Goal: Contribute content: Add original content to the website for others to see

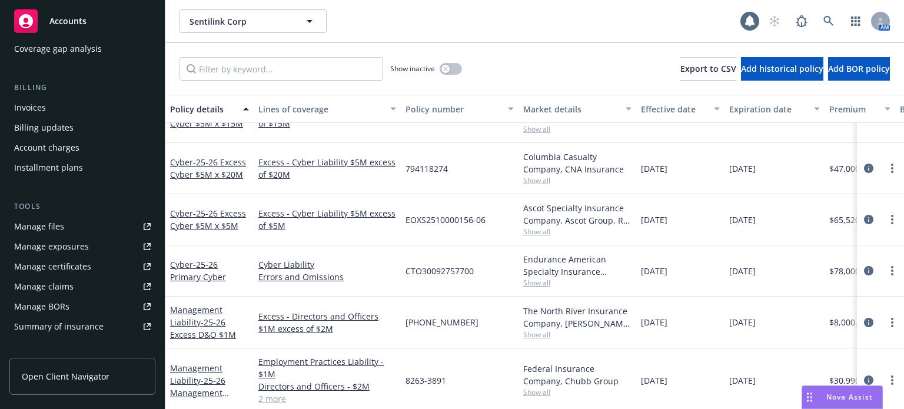
scroll to position [177, 0]
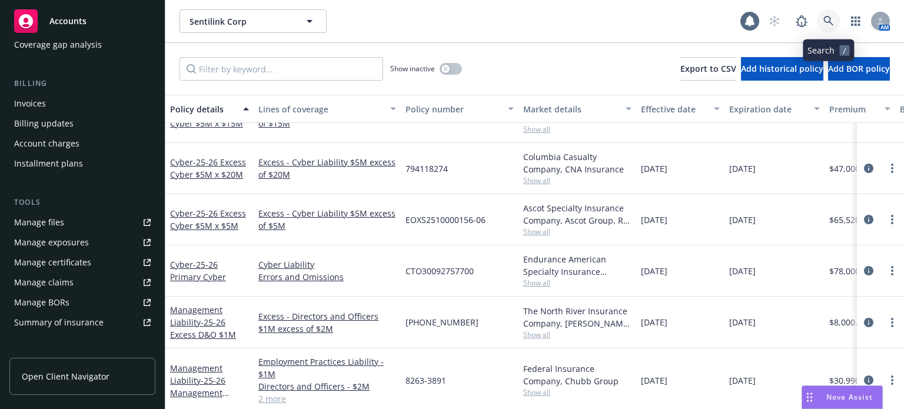
click at [833, 19] on icon at bounding box center [829, 21] width 11 height 11
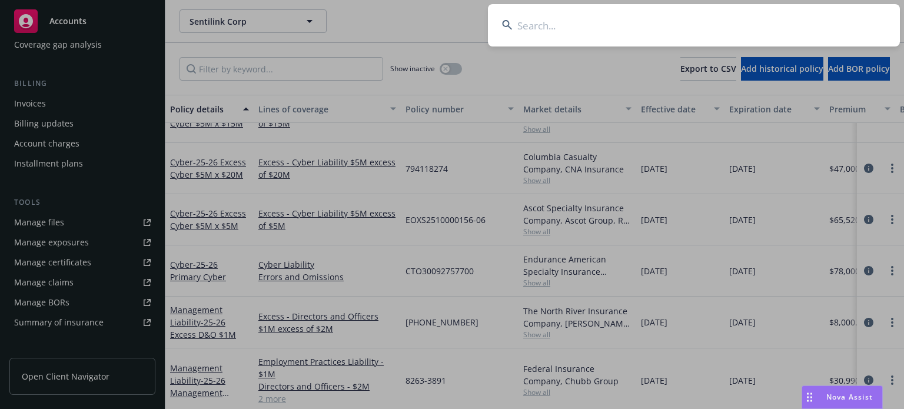
click at [744, 25] on input at bounding box center [694, 25] width 412 height 42
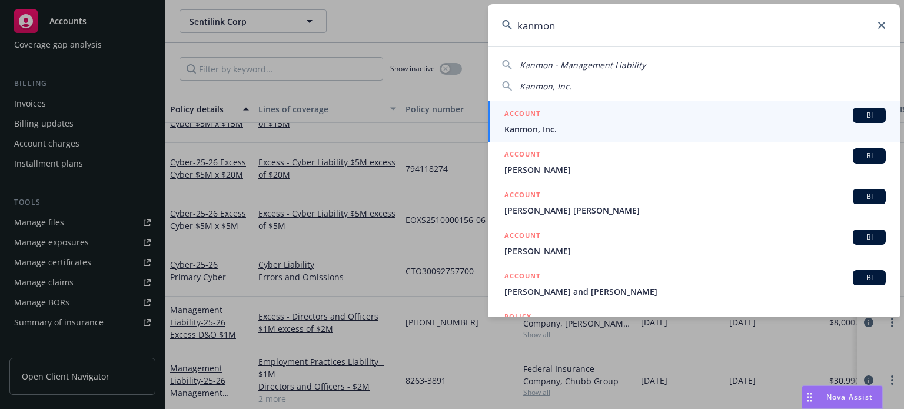
type input "kanmon"
click at [636, 122] on div "ACCOUNT BI" at bounding box center [696, 115] width 382 height 15
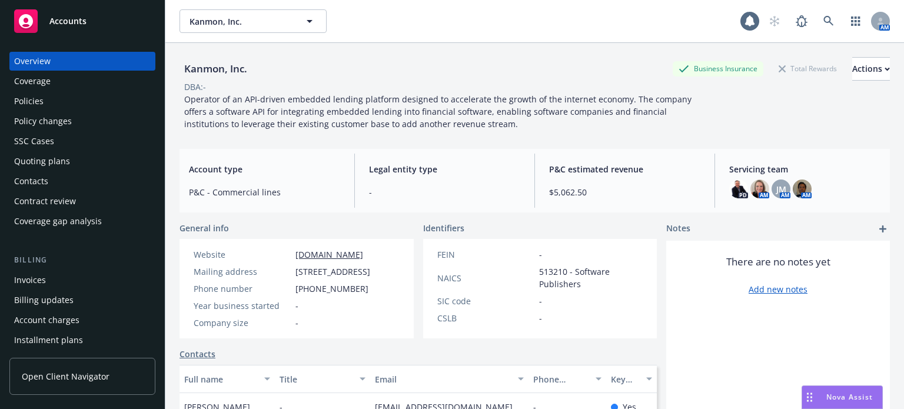
click at [63, 98] on div "Policies" at bounding box center [82, 101] width 137 height 19
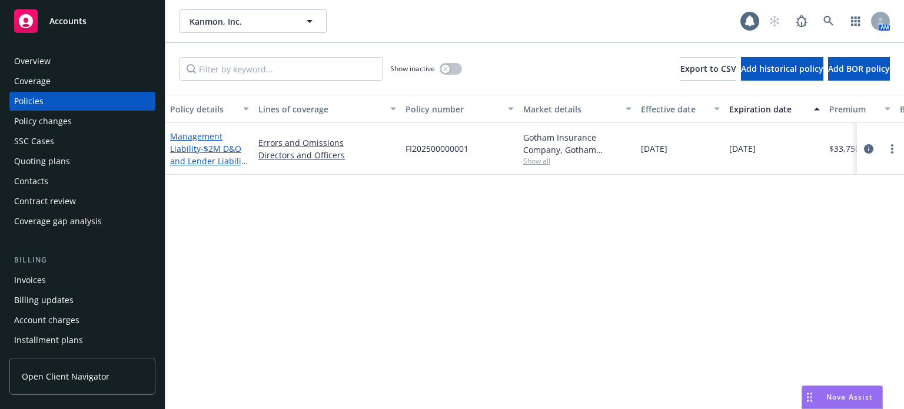
click at [189, 139] on link "Management Liability - $2M D&O and Lender Liability E&O" at bounding box center [209, 155] width 78 height 48
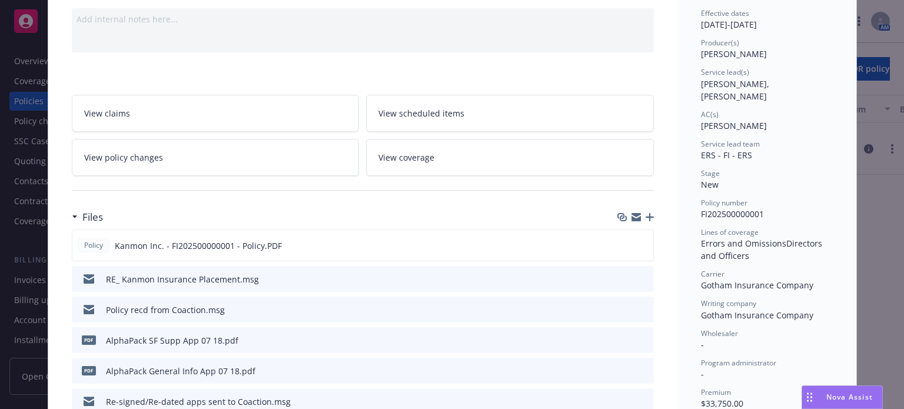
scroll to position [177, 0]
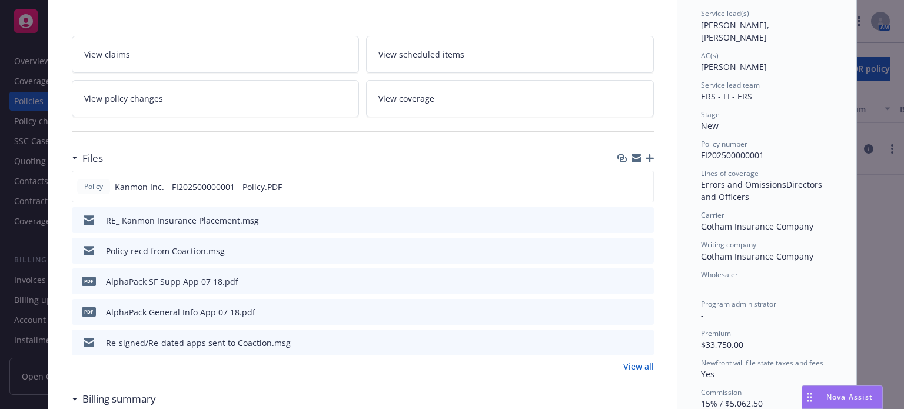
click at [638, 215] on icon "preview file" at bounding box center [643, 219] width 11 height 8
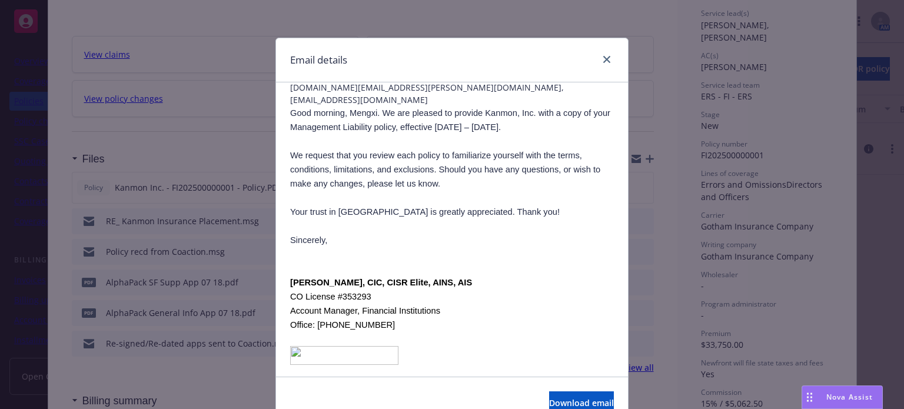
scroll to position [0, 0]
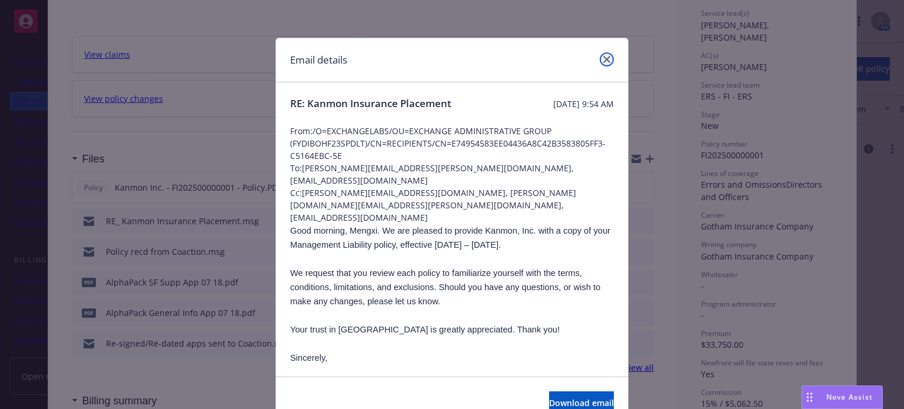
click at [600, 61] on link "close" at bounding box center [607, 59] width 14 height 14
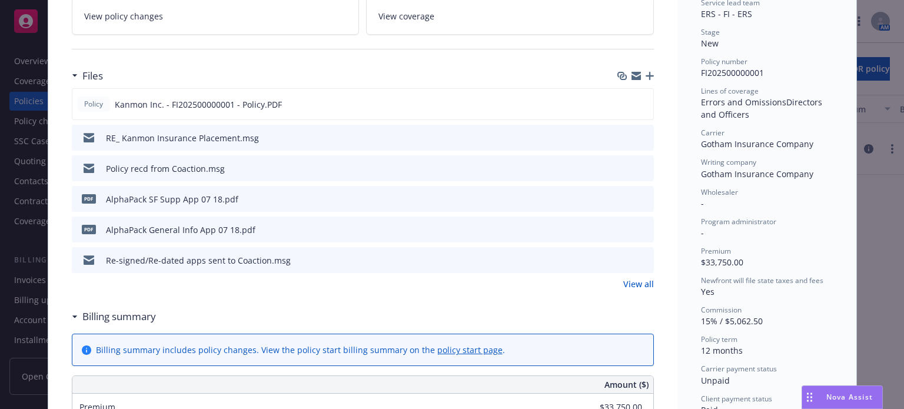
scroll to position [294, 0]
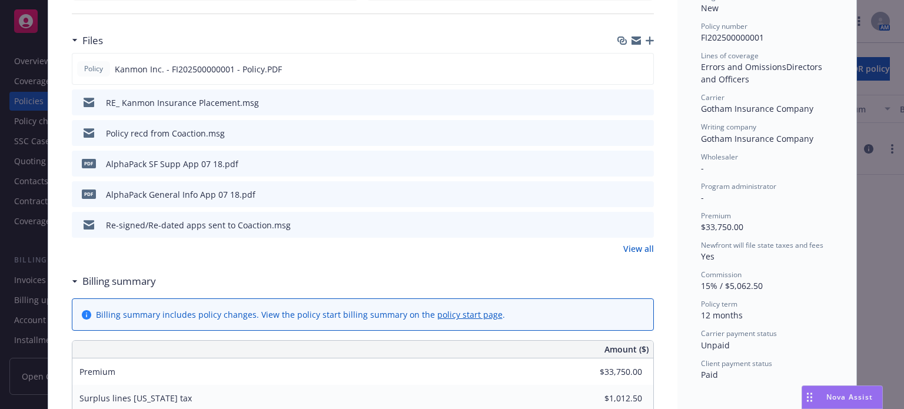
click at [641, 247] on link "View all" at bounding box center [639, 249] width 31 height 12
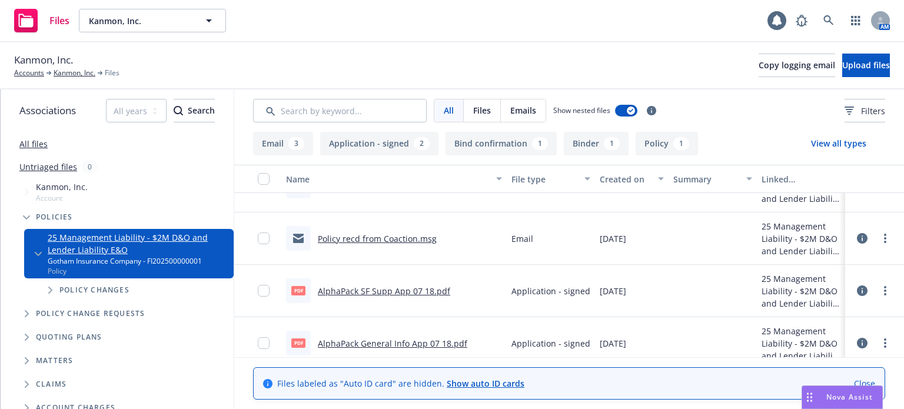
scroll to position [59, 0]
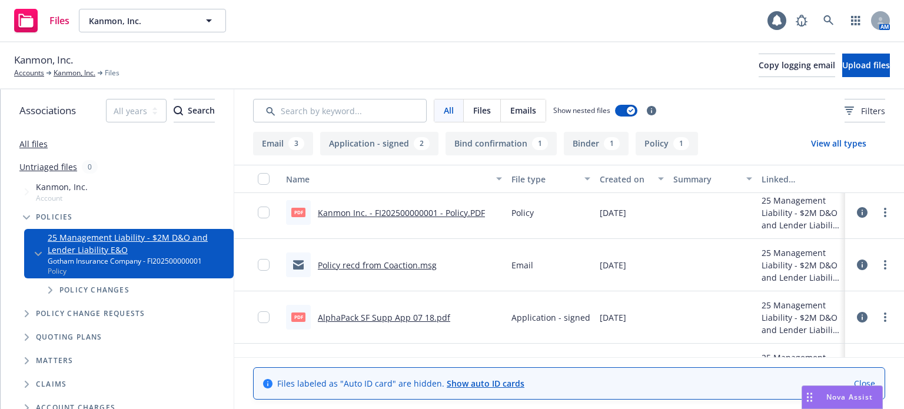
click at [385, 262] on link "Policy recd from Coaction.msg" at bounding box center [377, 265] width 119 height 11
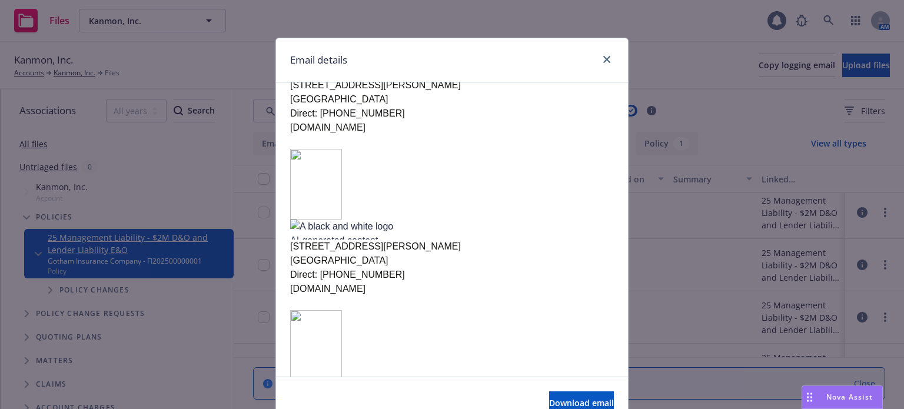
scroll to position [318, 0]
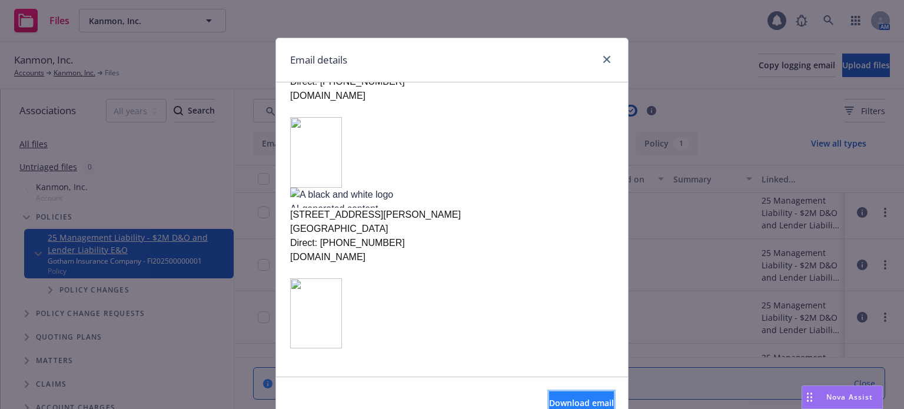
click at [549, 395] on button "Download email" at bounding box center [581, 404] width 65 height 24
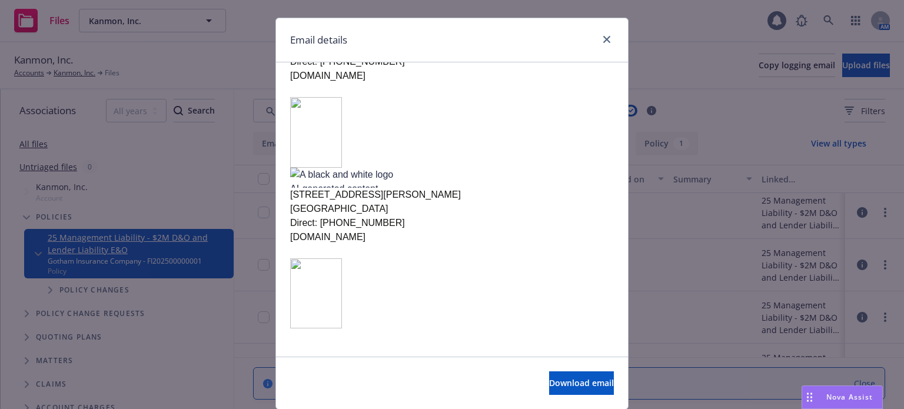
scroll to position [0, 0]
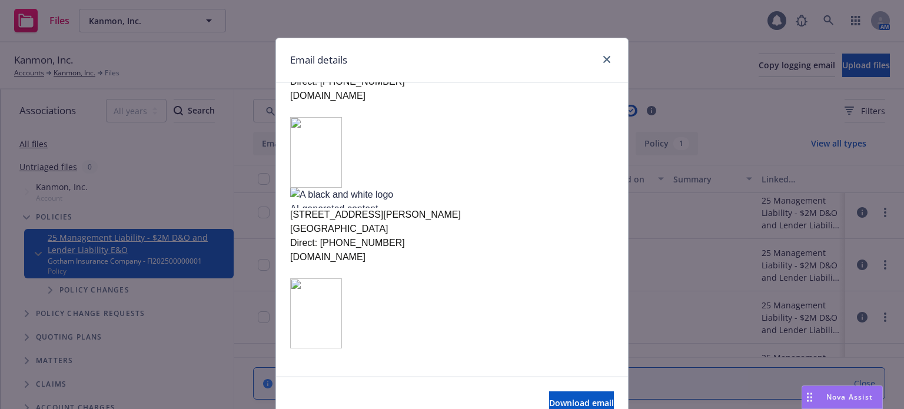
click at [595, 58] on div at bounding box center [604, 59] width 19 height 15
click at [603, 58] on icon "close" at bounding box center [606, 59] width 7 height 7
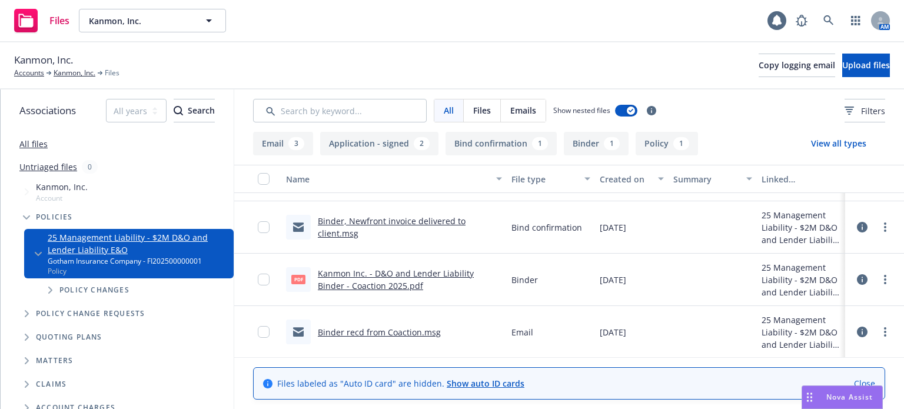
scroll to position [304, 0]
click at [410, 334] on link "Binder recd from Coaction.msg" at bounding box center [379, 332] width 123 height 11
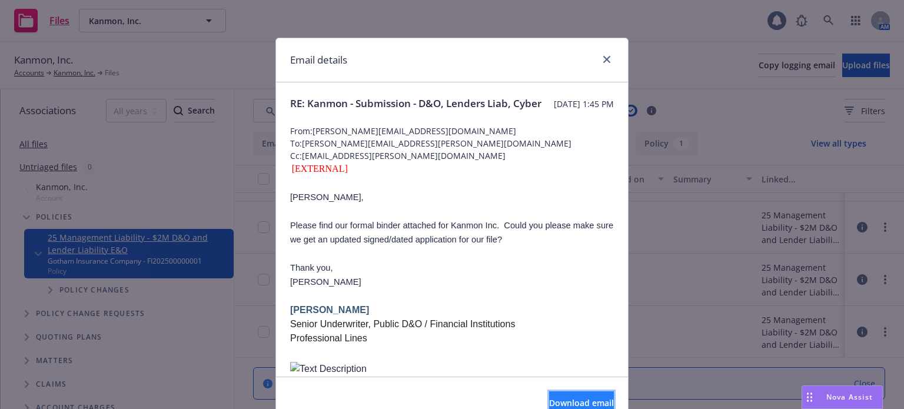
click at [563, 394] on button "Download email" at bounding box center [581, 404] width 65 height 24
click at [603, 56] on icon "close" at bounding box center [606, 59] width 7 height 7
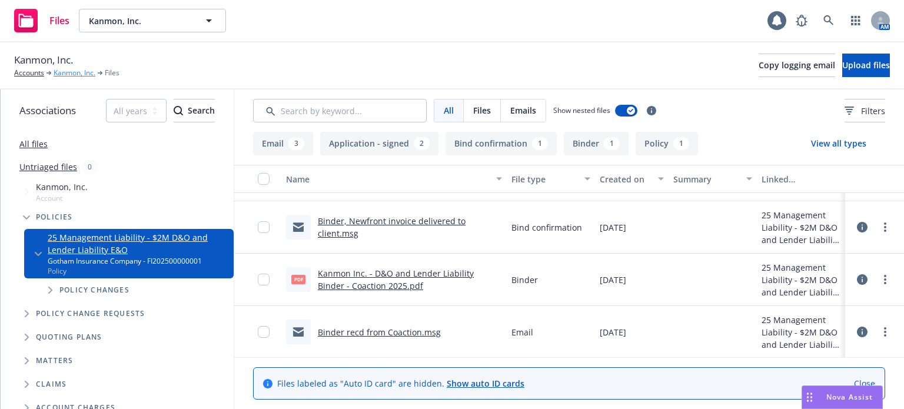
click at [75, 71] on link "Kanmon, Inc." at bounding box center [75, 73] width 42 height 11
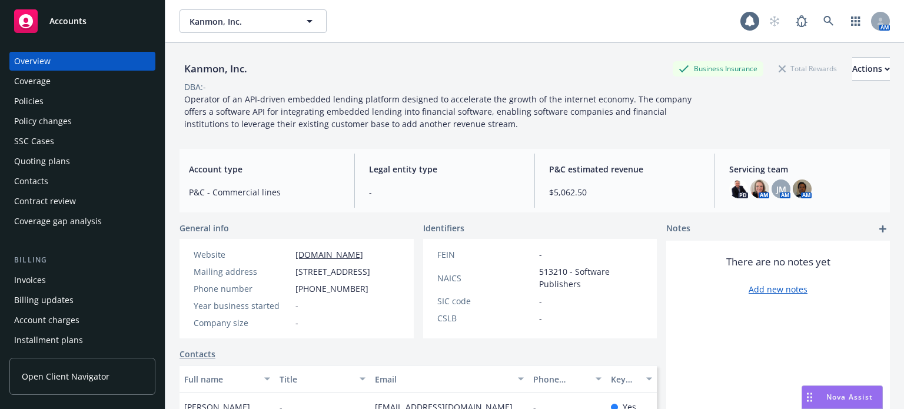
click at [33, 93] on div "Policies" at bounding box center [28, 101] width 29 height 19
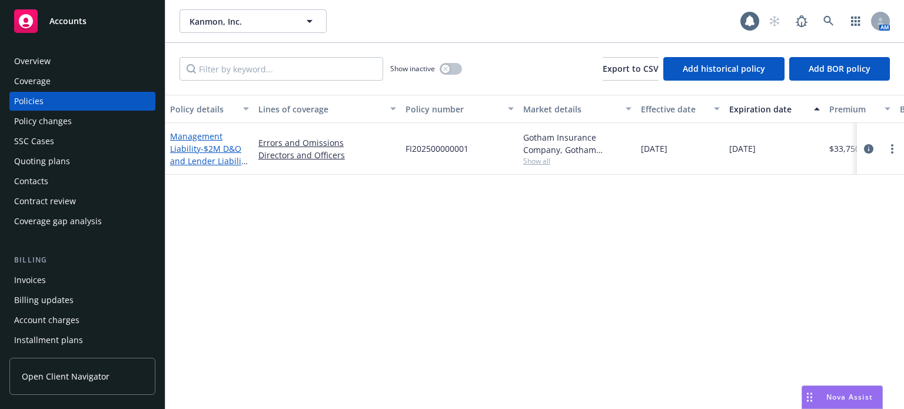
click at [228, 151] on span "- $2M D&O and Lender Liability E&O" at bounding box center [209, 161] width 78 height 36
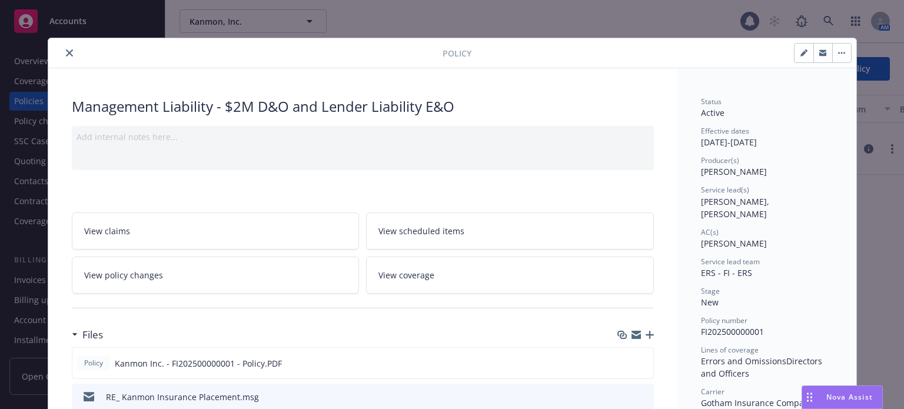
click at [803, 56] on icon "button" at bounding box center [804, 52] width 7 height 7
select select "NEW"
select select "12"
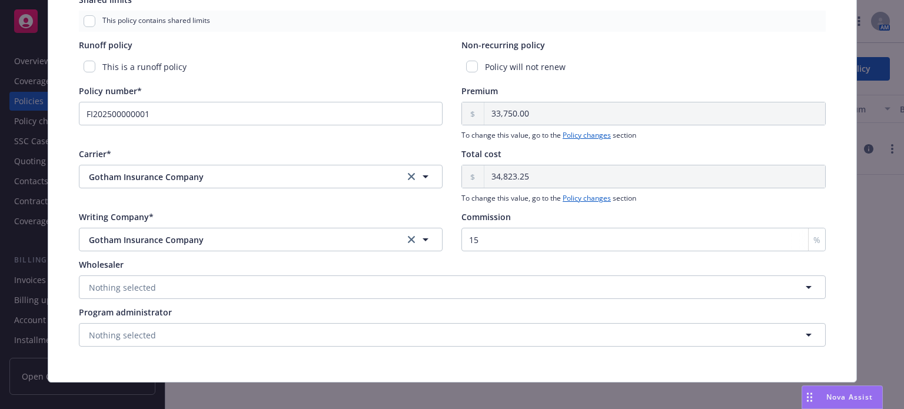
scroll to position [603, 0]
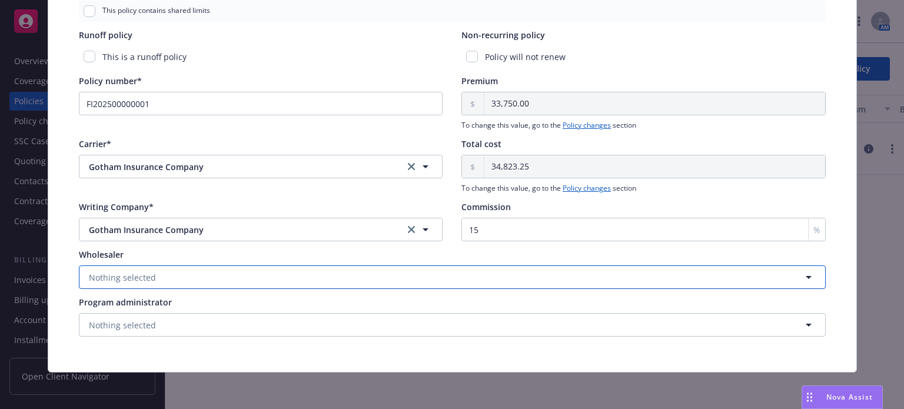
click at [118, 273] on span "Nothing selected" at bounding box center [122, 277] width 67 height 12
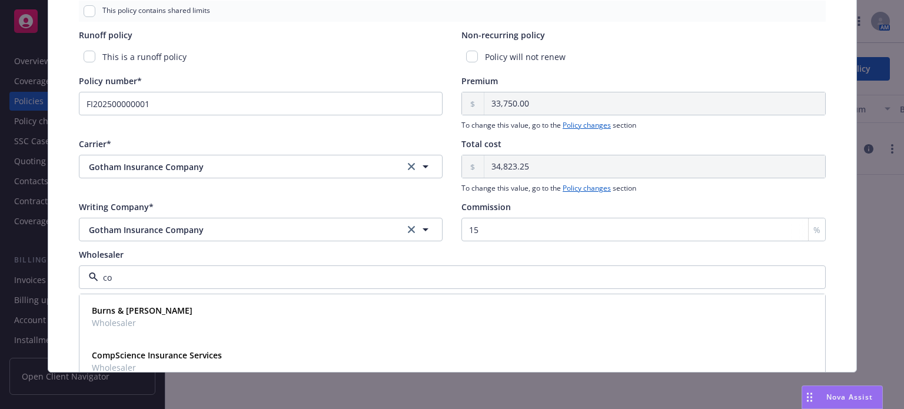
type input "coa"
drag, startPoint x: 141, startPoint y: 279, endPoint x: 94, endPoint y: 277, distance: 47.2
click at [91, 279] on div "coa" at bounding box center [452, 278] width 747 height 24
click at [159, 254] on div "Wholesaler" at bounding box center [452, 254] width 747 height 12
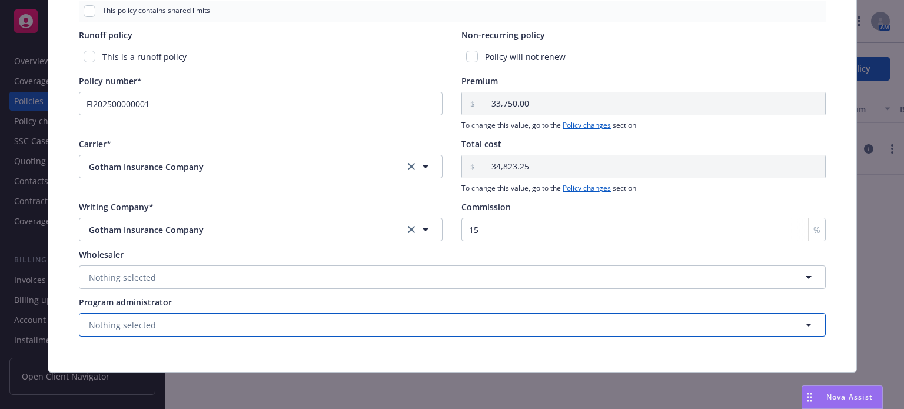
click at [124, 319] on span "Nothing selected" at bounding box center [122, 325] width 67 height 12
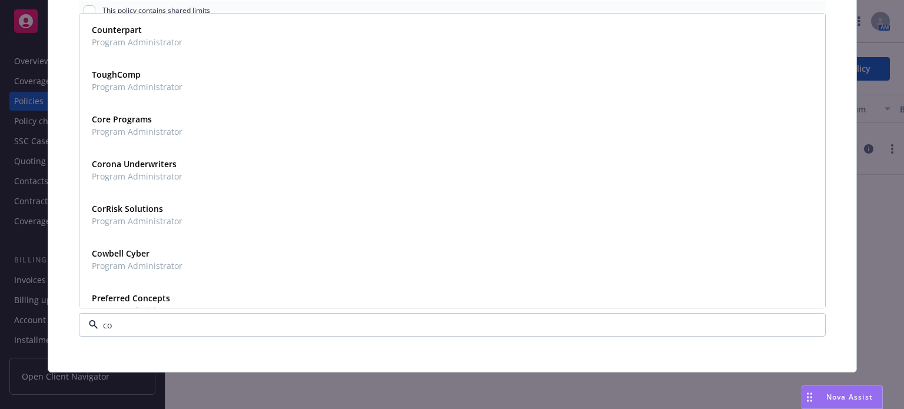
type input "coa"
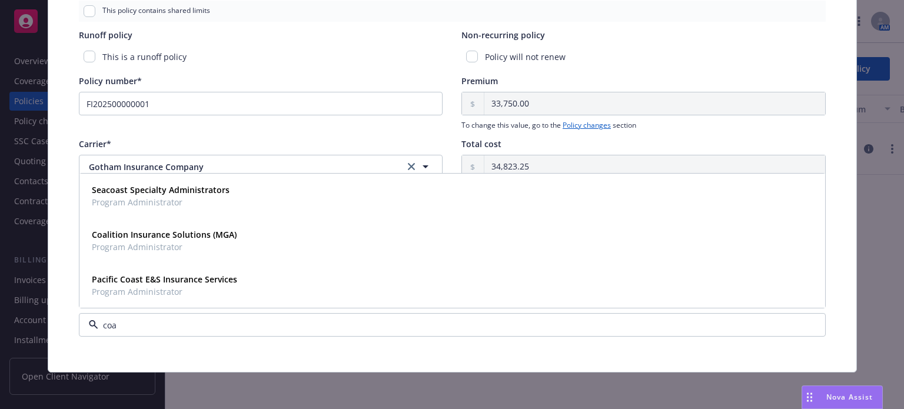
drag, startPoint x: 135, startPoint y: 325, endPoint x: 82, endPoint y: 323, distance: 53.0
click at [79, 324] on div "coa" at bounding box center [452, 325] width 747 height 24
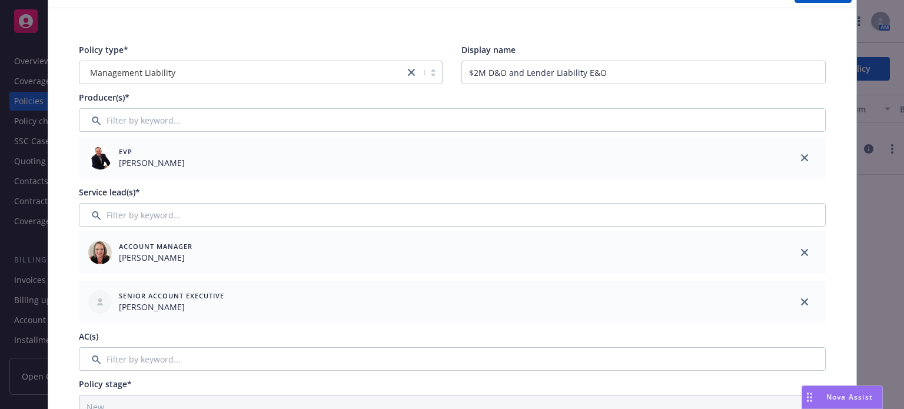
scroll to position [0, 0]
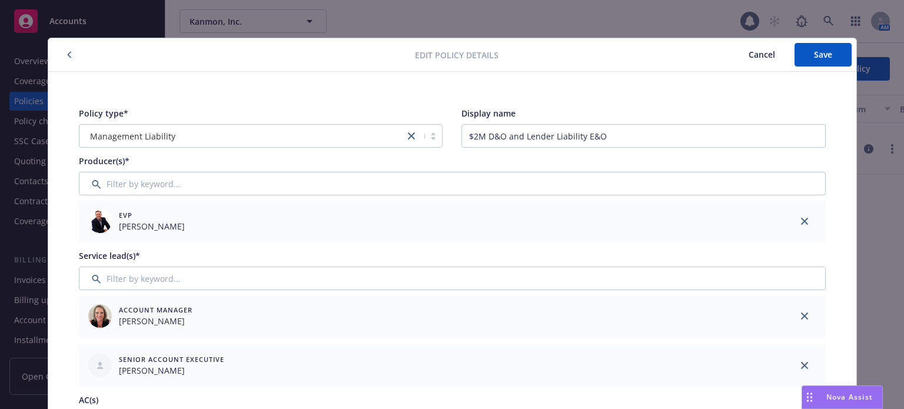
click at [753, 57] on span "Cancel" at bounding box center [762, 54] width 26 height 11
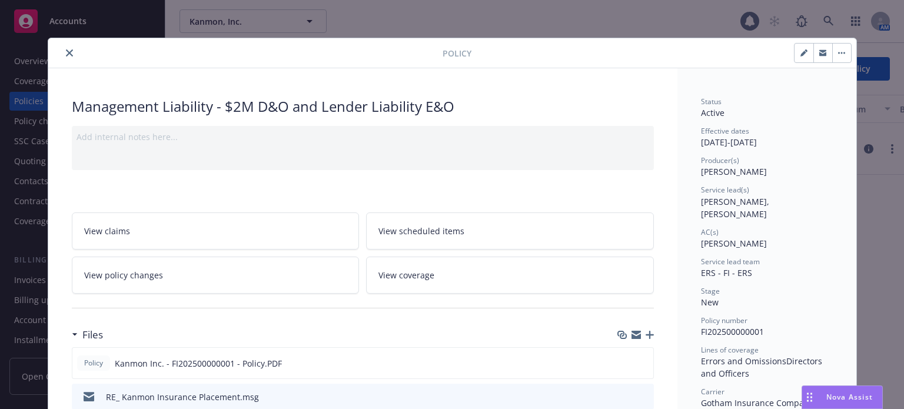
click at [66, 49] on icon "close" at bounding box center [69, 52] width 7 height 7
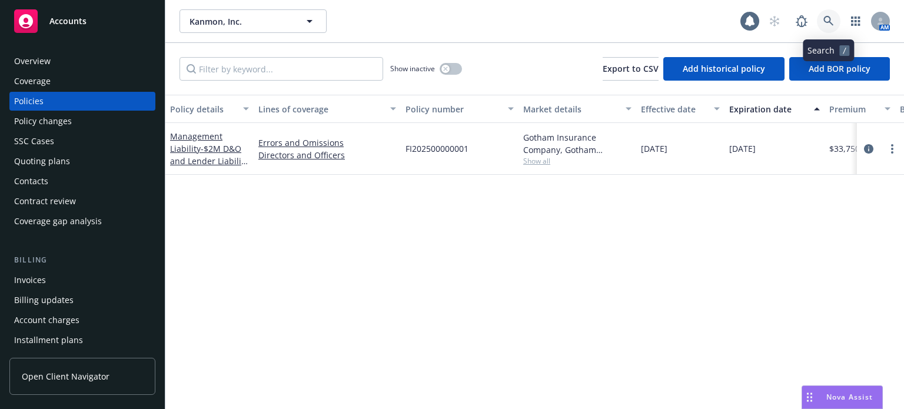
click at [827, 16] on icon at bounding box center [829, 21] width 10 height 10
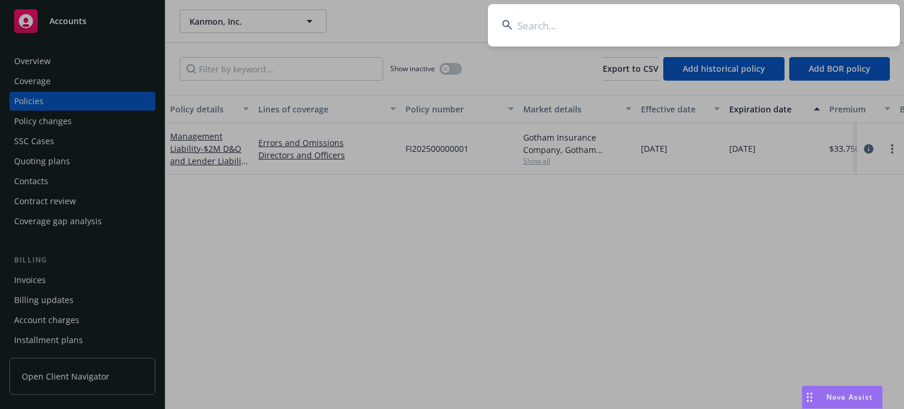
click at [737, 37] on input at bounding box center [694, 25] width 412 height 42
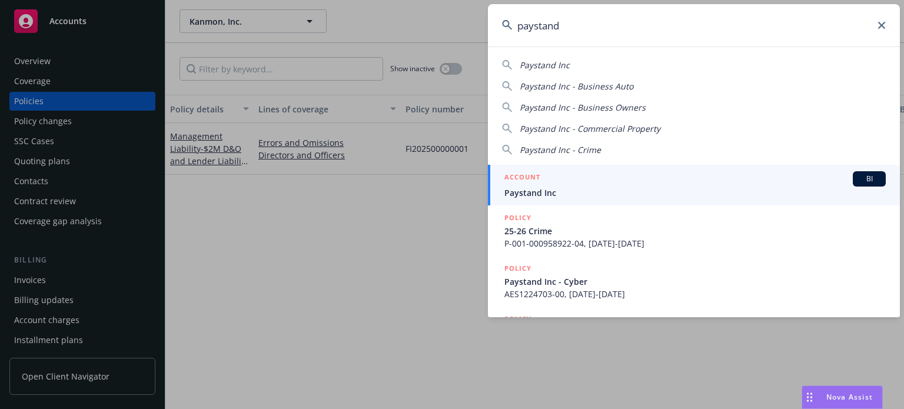
type input "paystand"
click at [586, 182] on div "ACCOUNT BI" at bounding box center [696, 178] width 382 height 15
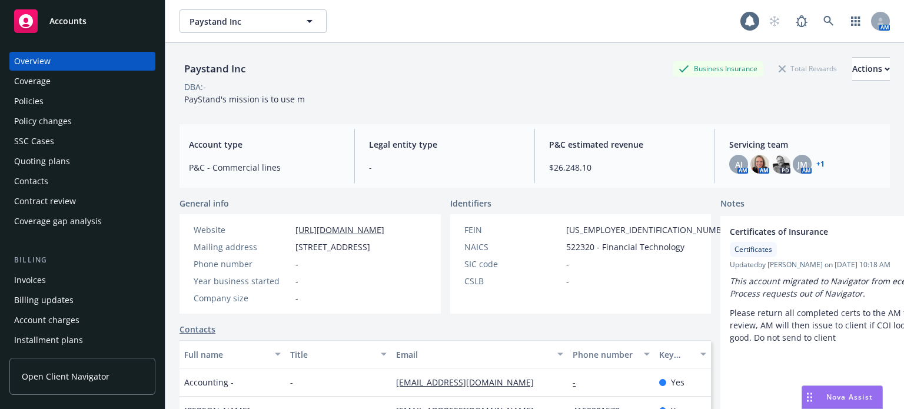
click at [68, 105] on div "Policies" at bounding box center [82, 101] width 137 height 19
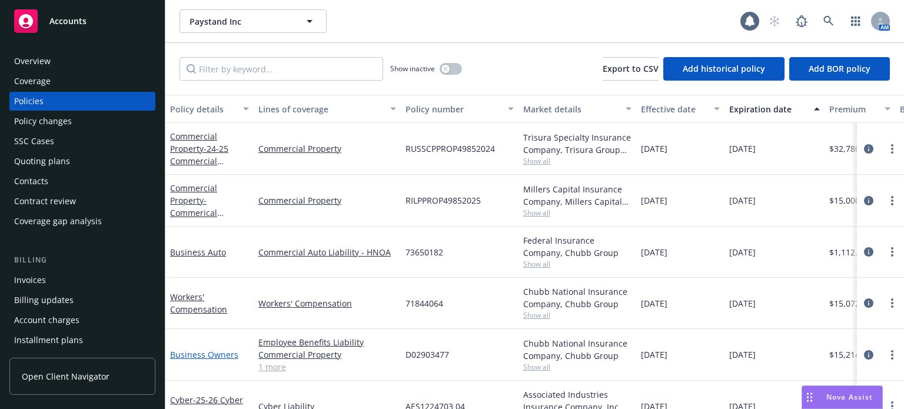
click at [214, 356] on link "Business Owners" at bounding box center [204, 354] width 68 height 11
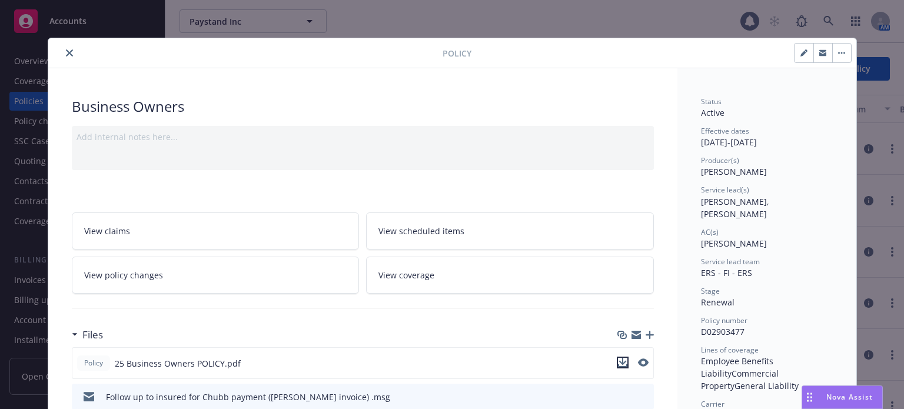
click at [618, 360] on icon "download file" at bounding box center [622, 362] width 9 height 9
click at [71, 51] on button "close" at bounding box center [69, 53] width 14 height 14
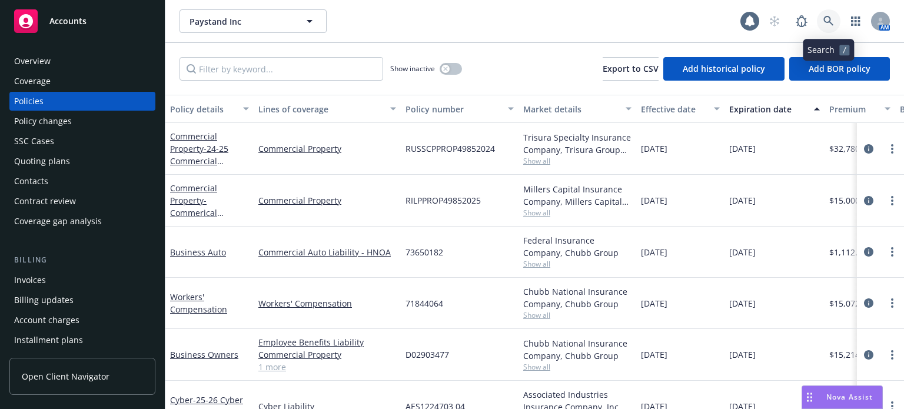
click at [837, 12] on link at bounding box center [829, 21] width 24 height 24
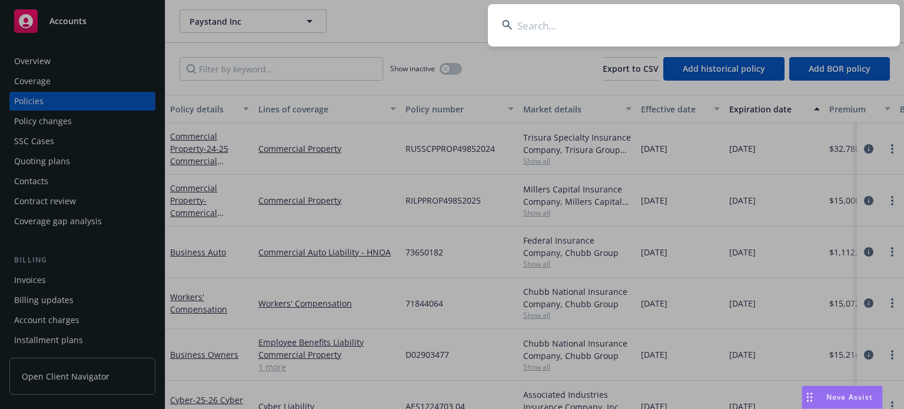
click at [578, 30] on input at bounding box center [694, 25] width 412 height 42
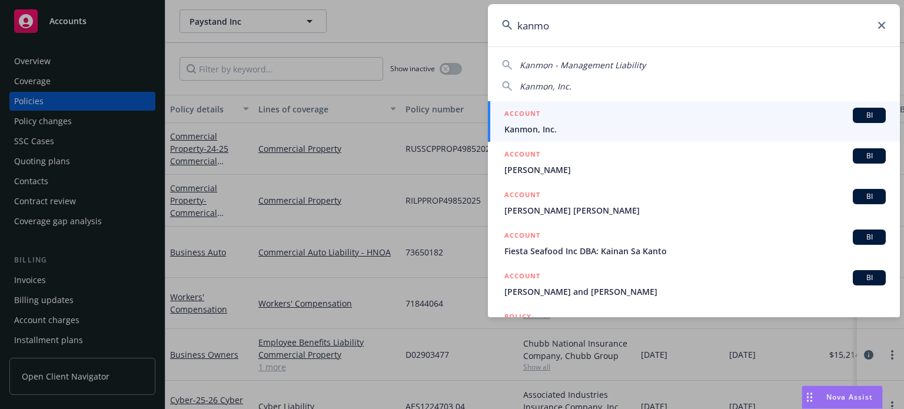
type input "kanmo"
click at [562, 126] on span "Kanmon, Inc." at bounding box center [696, 129] width 382 height 12
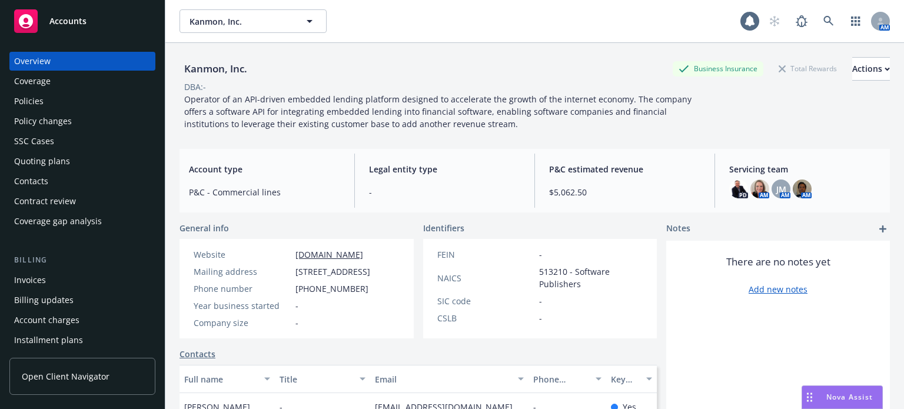
click at [35, 101] on div "Policies" at bounding box center [28, 101] width 29 height 19
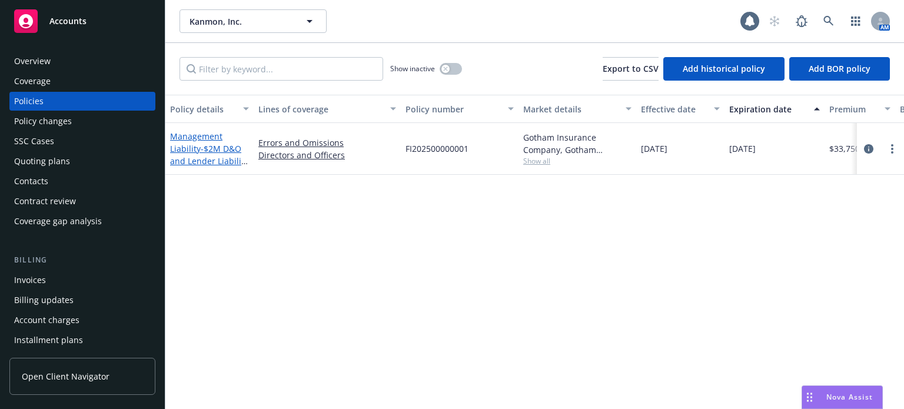
click at [224, 149] on span "- $2M D&O and Lender Liability E&O" at bounding box center [209, 161] width 78 height 36
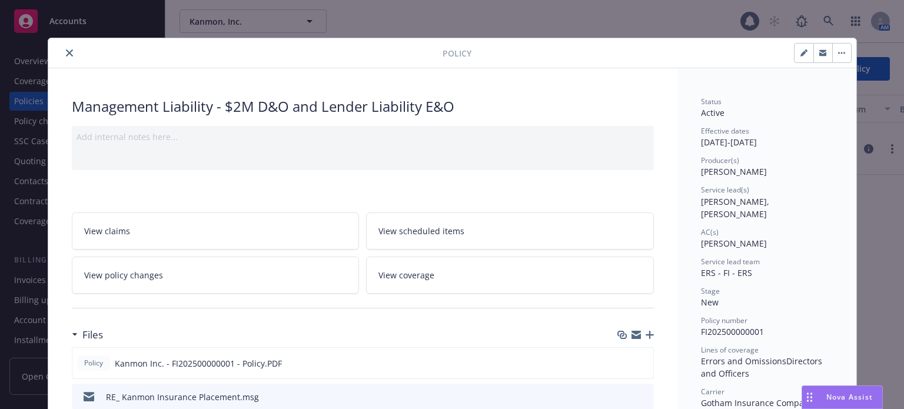
click at [801, 53] on icon "button" at bounding box center [804, 52] width 7 height 7
select select "NEW"
select select "12"
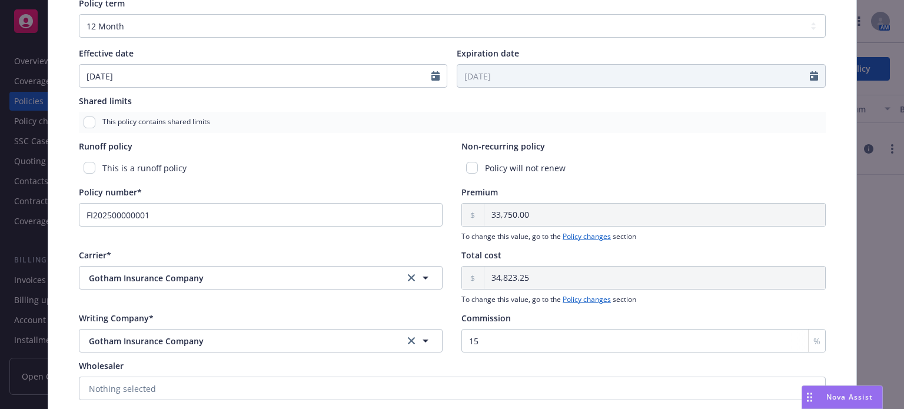
scroll to position [530, 0]
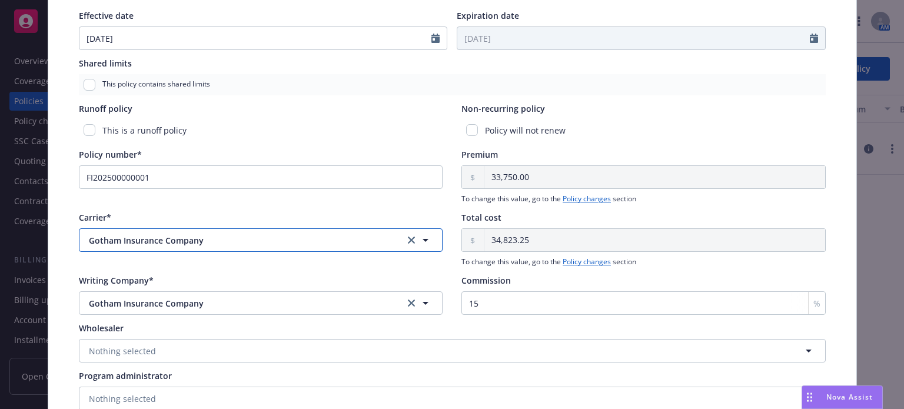
click at [202, 245] on span "Gotham Insurance Company" at bounding box center [237, 240] width 297 height 12
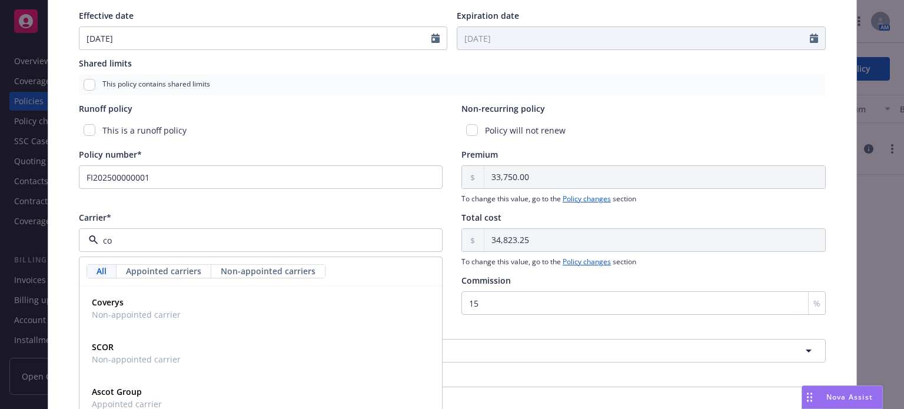
type input "coa"
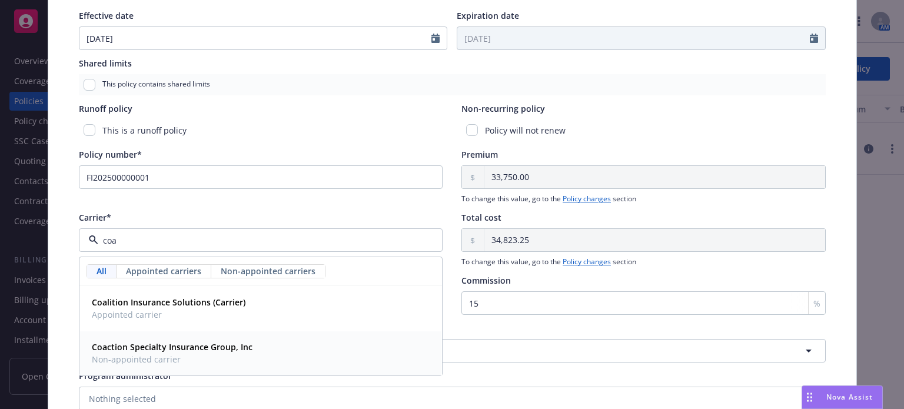
click at [185, 346] on strong "Coaction Specialty Insurance Group, Inc" at bounding box center [172, 346] width 161 height 11
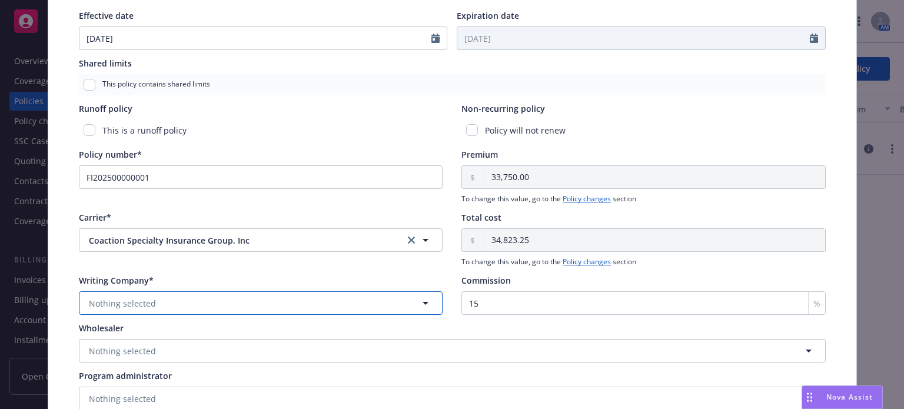
click at [156, 305] on button "Nothing selected" at bounding box center [261, 303] width 364 height 24
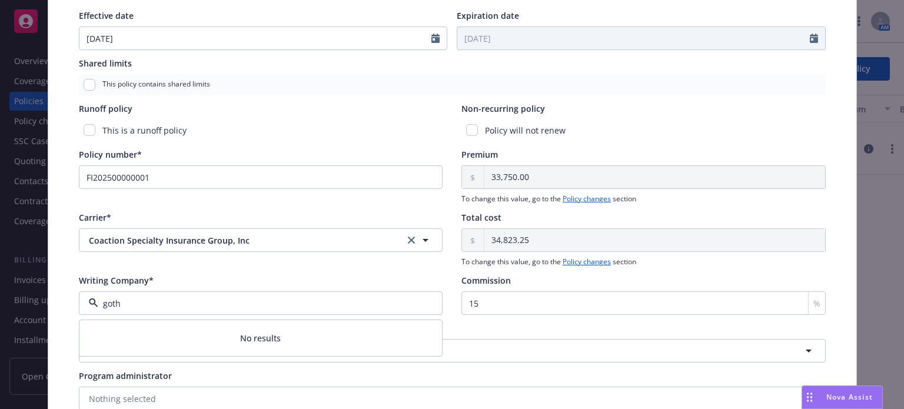
drag, startPoint x: 156, startPoint y: 305, endPoint x: 42, endPoint y: 301, distance: 113.7
click at [42, 301] on div "Edit policy details Cancel Save Policy type* Management Liability Display name …" at bounding box center [452, 204] width 904 height 409
type input "c"
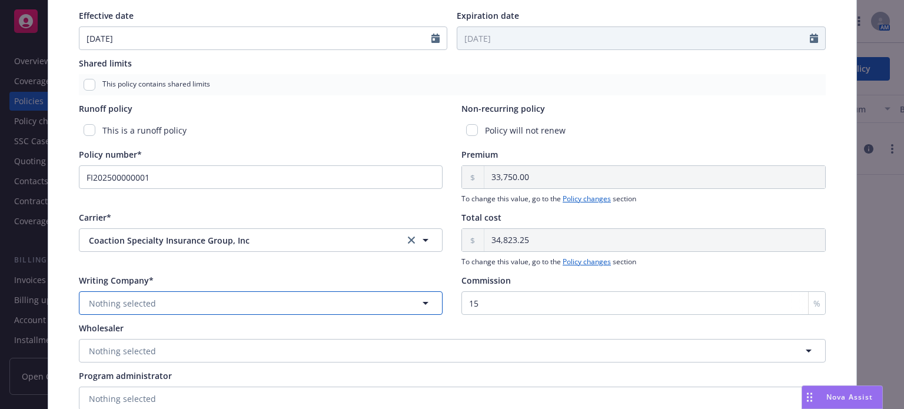
click at [137, 299] on span "Nothing selected" at bounding box center [122, 303] width 67 height 12
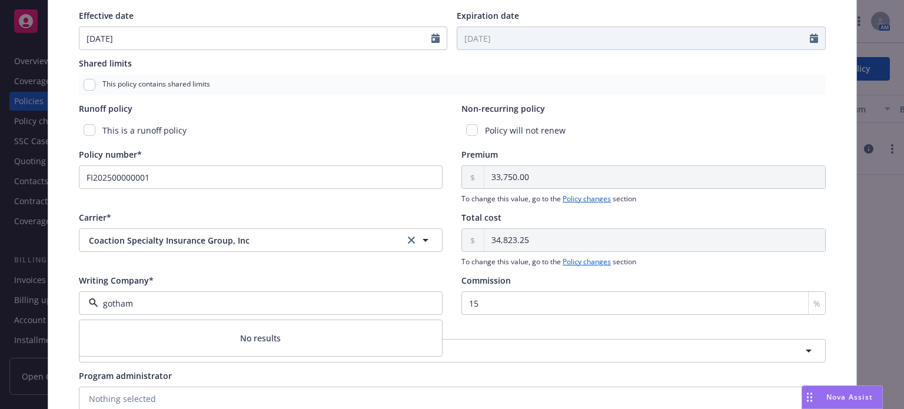
type input "gotham"
click at [204, 241] on span "Coaction Specialty Insurance Group, Inc" at bounding box center [237, 240] width 297 height 12
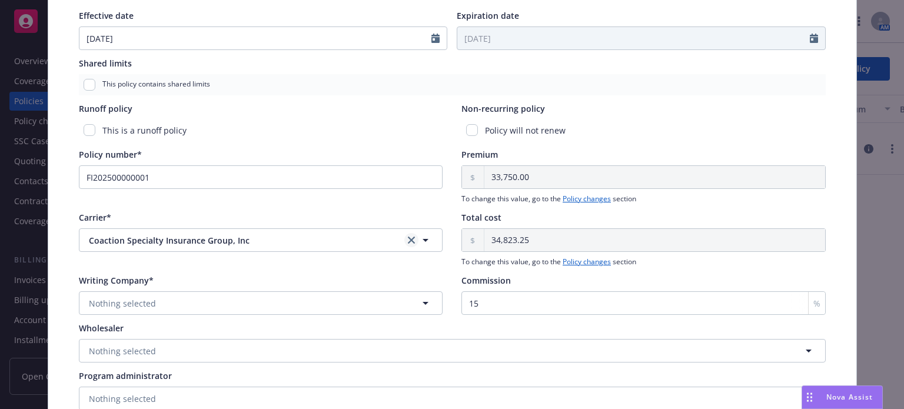
click at [408, 238] on icon "clear selection" at bounding box center [411, 240] width 7 height 7
click at [134, 306] on span "Nothing selected" at bounding box center [122, 303] width 67 height 12
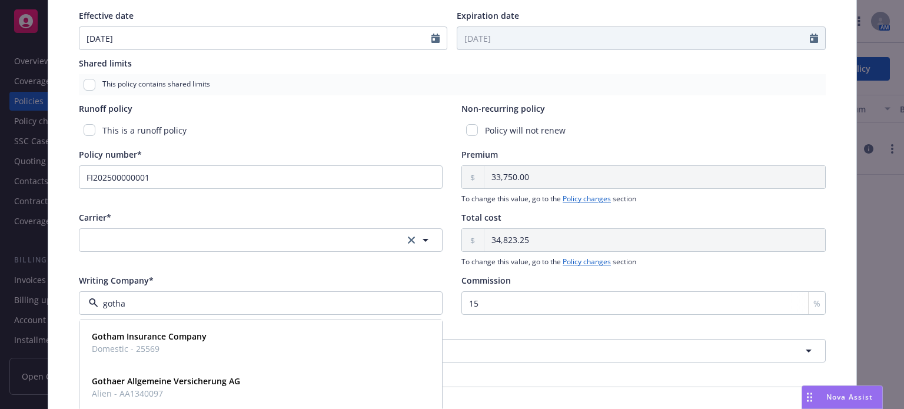
type input "gotham"
click at [127, 349] on span "Domestic - 25569" at bounding box center [149, 349] width 115 height 12
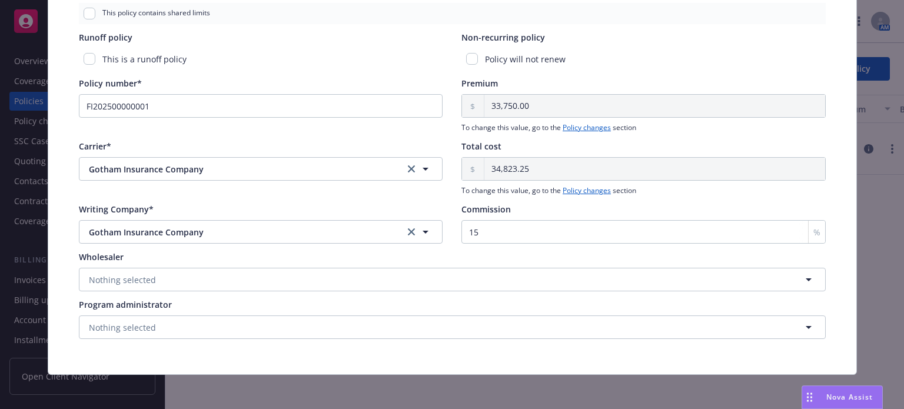
scroll to position [603, 0]
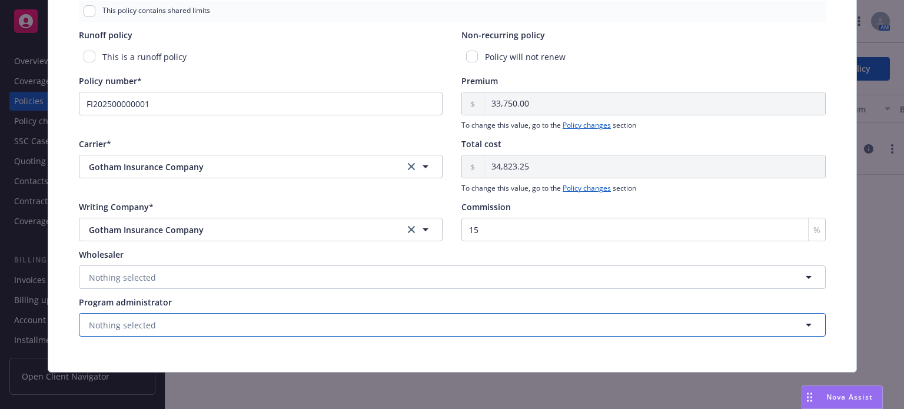
click at [134, 317] on button "Nothing selected" at bounding box center [452, 325] width 747 height 24
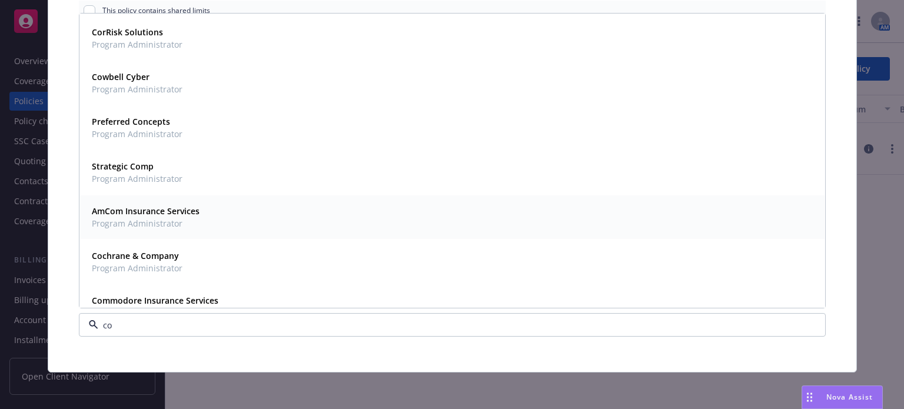
scroll to position [0, 0]
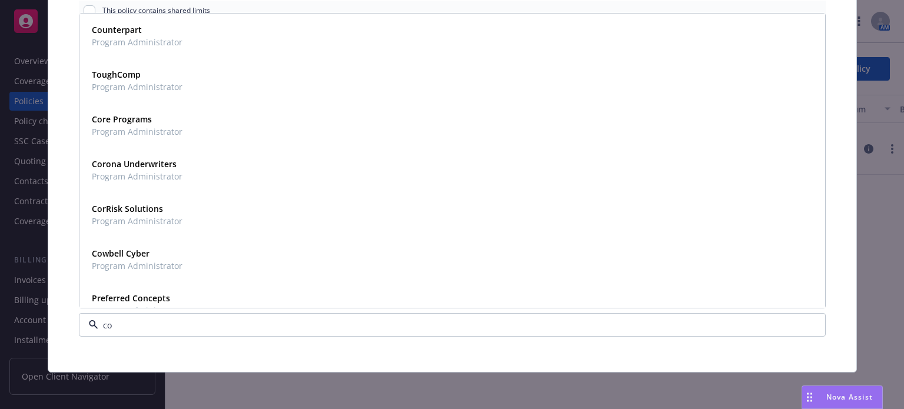
type input "coa"
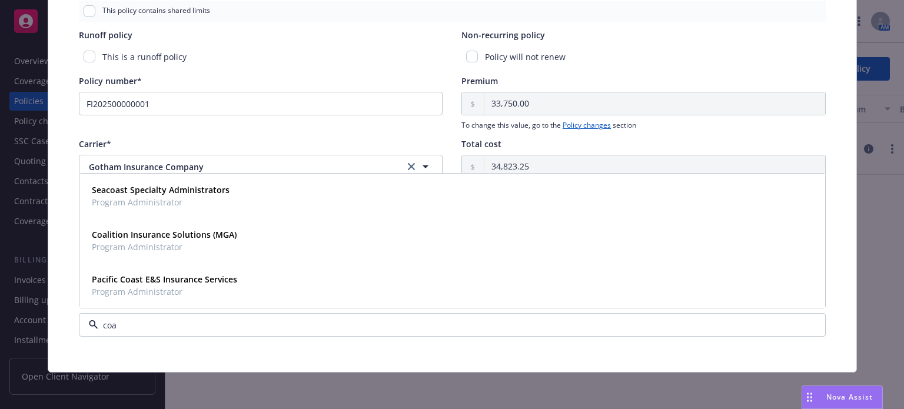
drag, startPoint x: 98, startPoint y: 326, endPoint x: 72, endPoint y: 324, distance: 26.0
click at [79, 324] on div "coa" at bounding box center [452, 325] width 747 height 24
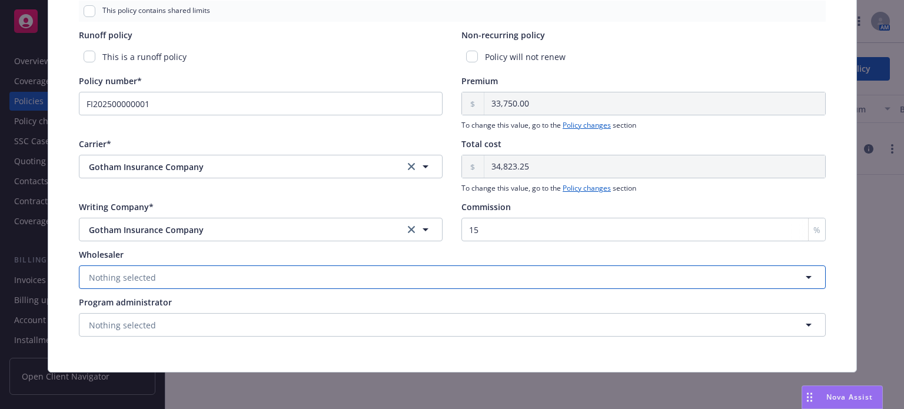
click at [117, 282] on button "Nothing selected" at bounding box center [452, 278] width 747 height 24
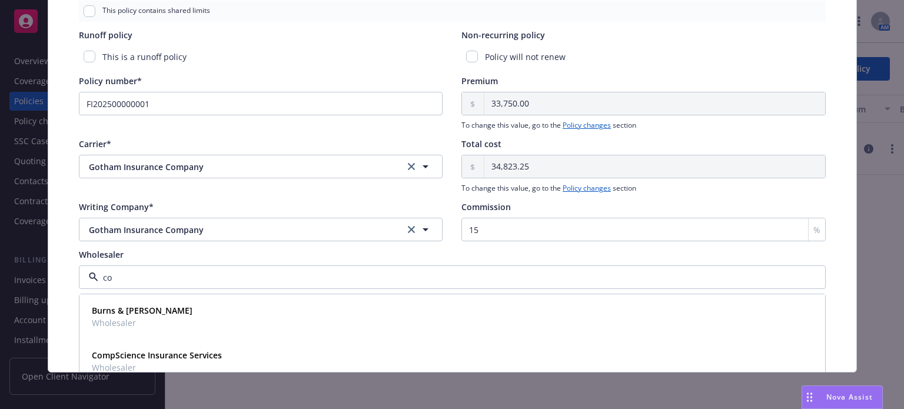
type input "coa"
drag, startPoint x: 129, startPoint y: 277, endPoint x: 71, endPoint y: 280, distance: 57.7
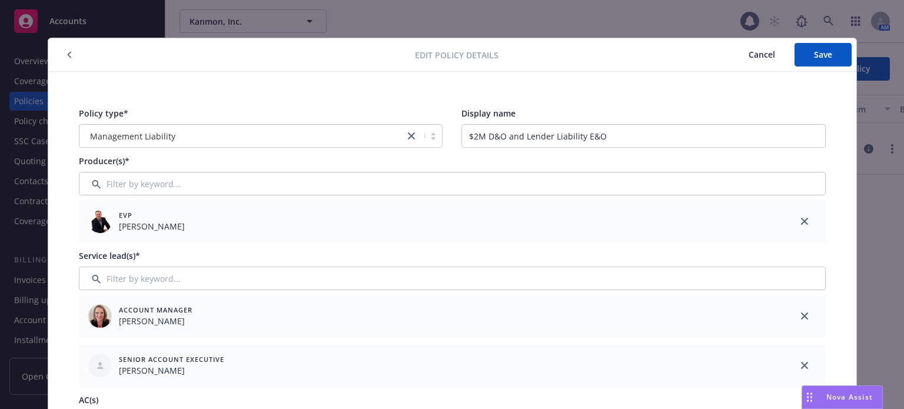
click at [755, 55] on span "Cancel" at bounding box center [762, 54] width 26 height 11
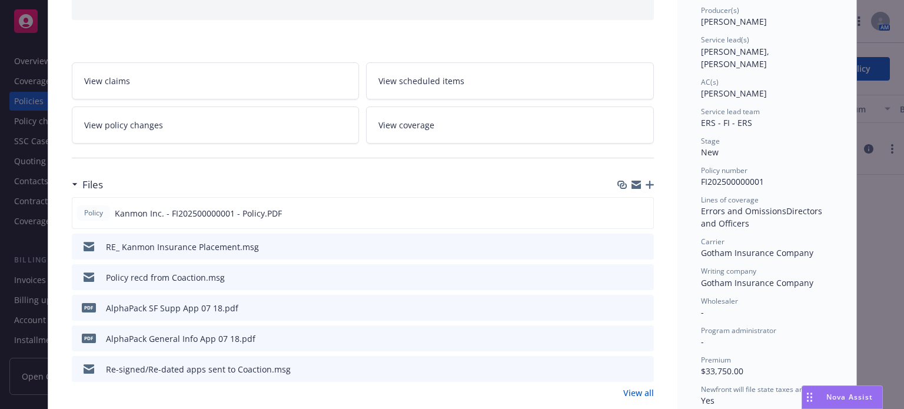
scroll to position [177, 0]
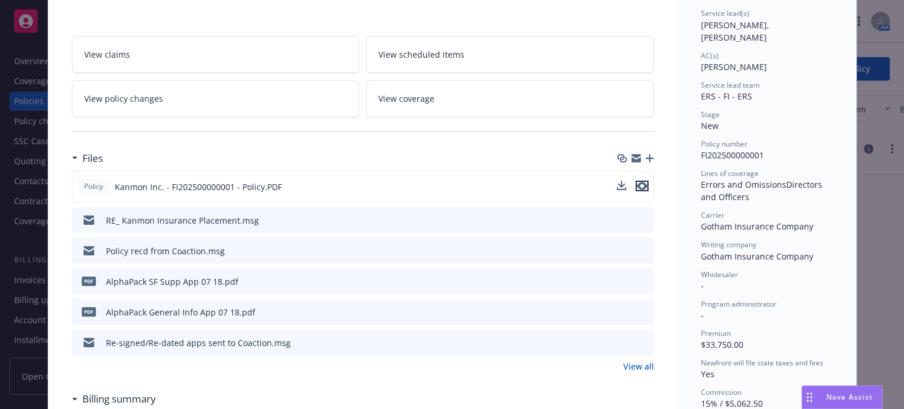
click at [637, 183] on icon "preview file" at bounding box center [642, 186] width 11 height 8
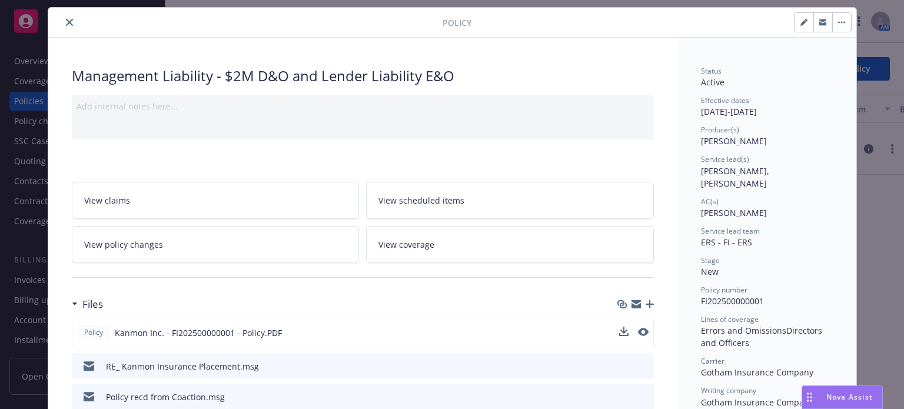
scroll to position [0, 0]
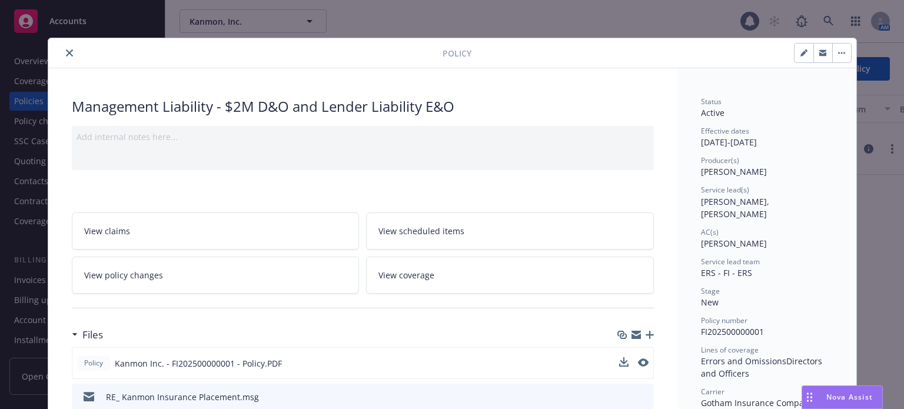
click at [66, 52] on icon "close" at bounding box center [69, 52] width 7 height 7
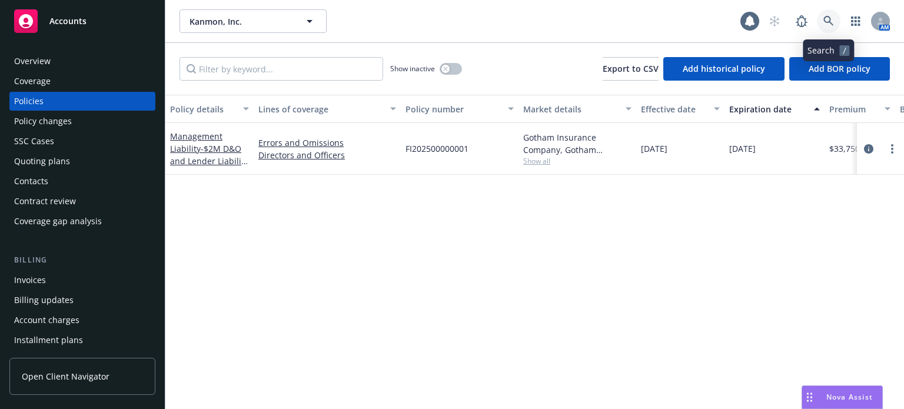
click at [829, 19] on icon at bounding box center [829, 21] width 11 height 11
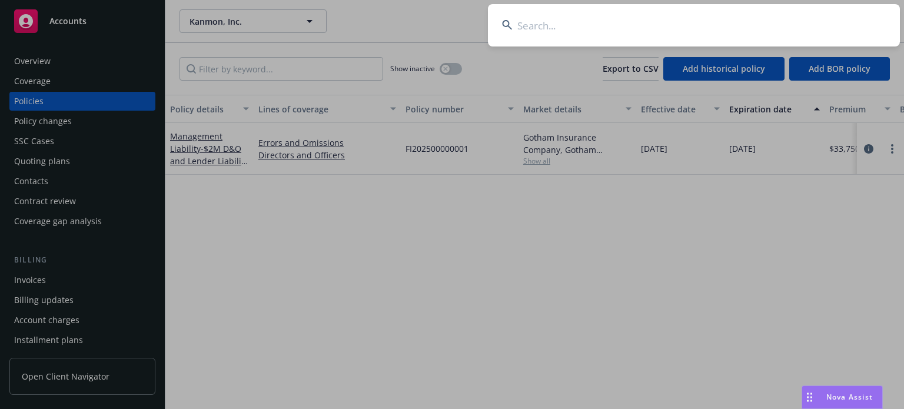
click at [692, 26] on input at bounding box center [694, 25] width 412 height 42
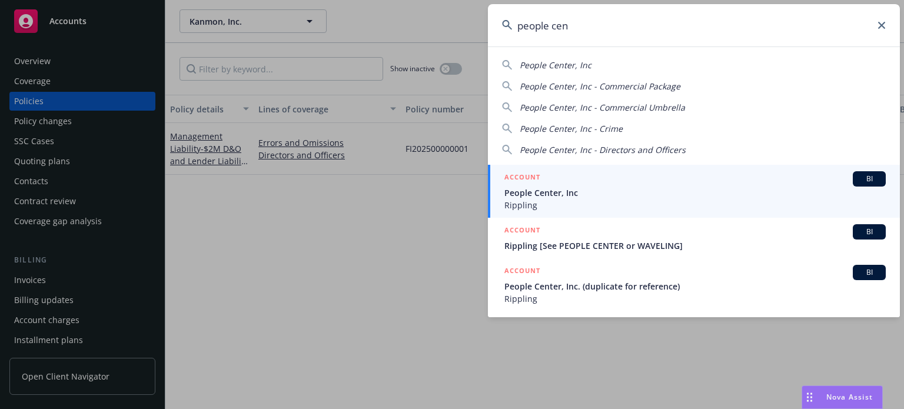
type input "people cen"
click at [575, 174] on div "ACCOUNT BI" at bounding box center [696, 178] width 382 height 15
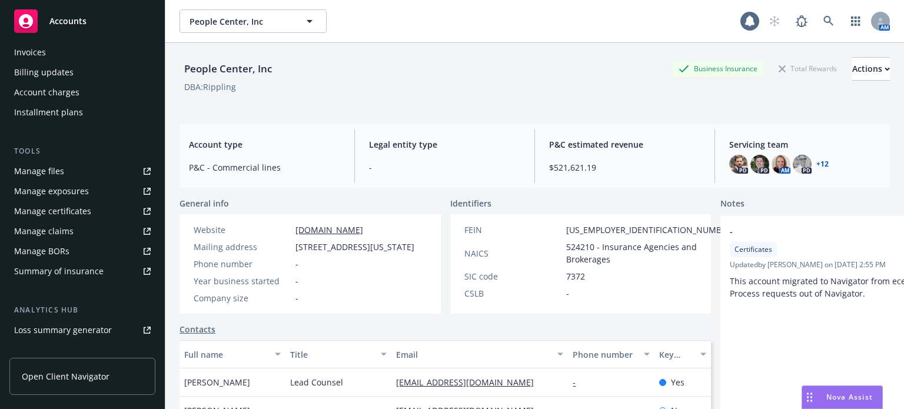
scroll to position [236, 0]
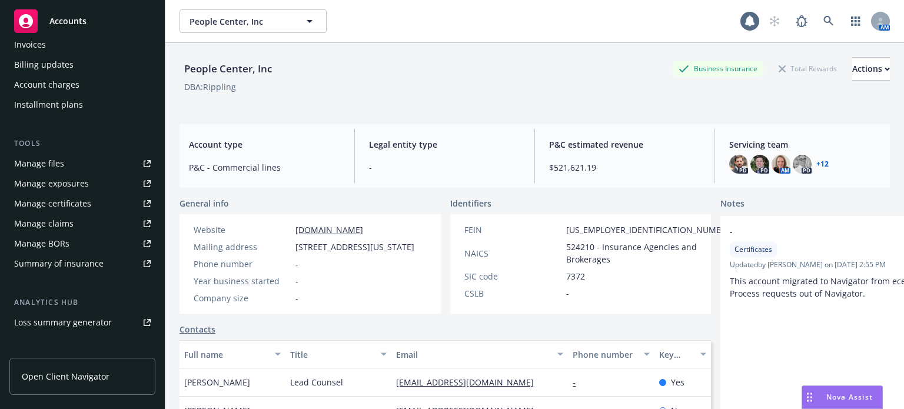
click at [68, 167] on link "Manage files" at bounding box center [82, 163] width 146 height 19
click at [817, 14] on link at bounding box center [829, 21] width 24 height 24
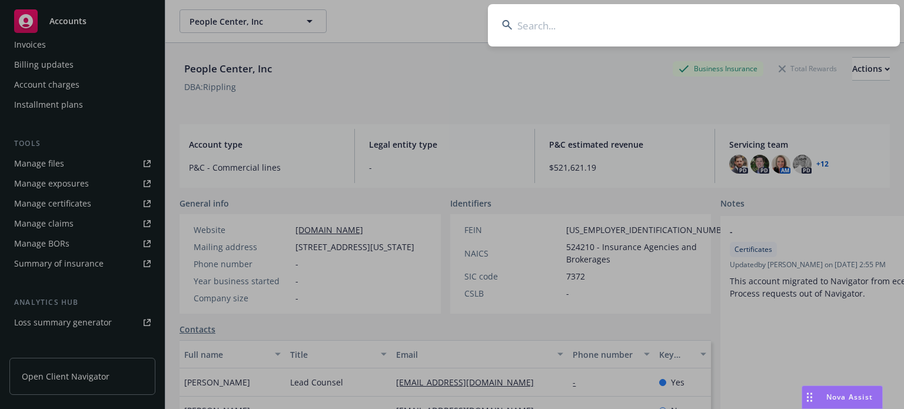
click at [686, 32] on input at bounding box center [694, 25] width 412 height 42
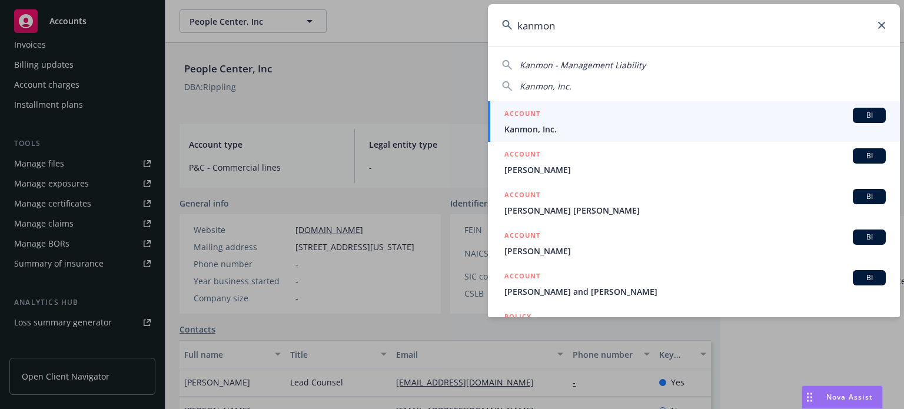
type input "kanmon"
click at [596, 125] on span "Kanmon, Inc." at bounding box center [696, 129] width 382 height 12
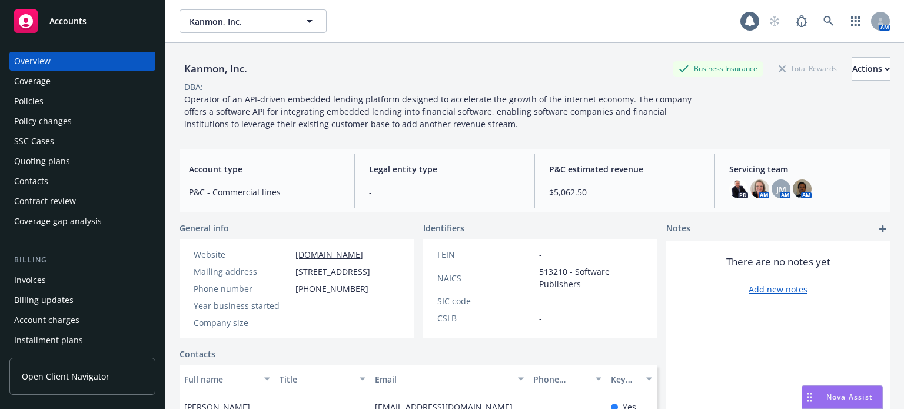
click at [49, 97] on div "Policies" at bounding box center [82, 101] width 137 height 19
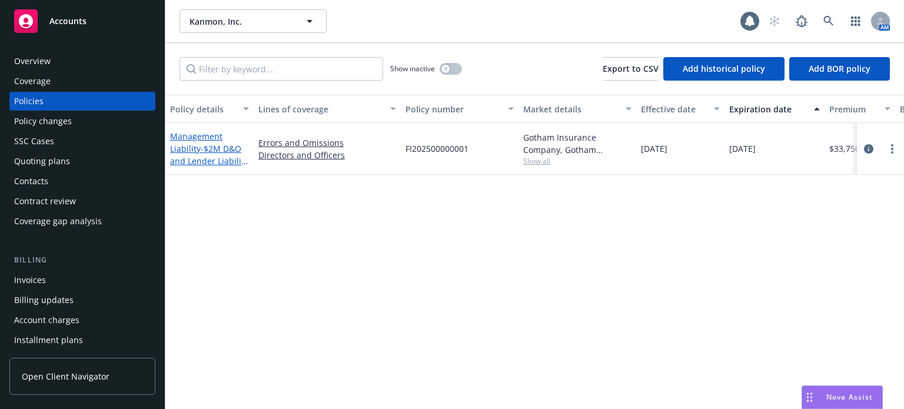
click at [208, 145] on span "- $2M D&O and Lender Liability E&O" at bounding box center [209, 161] width 78 height 36
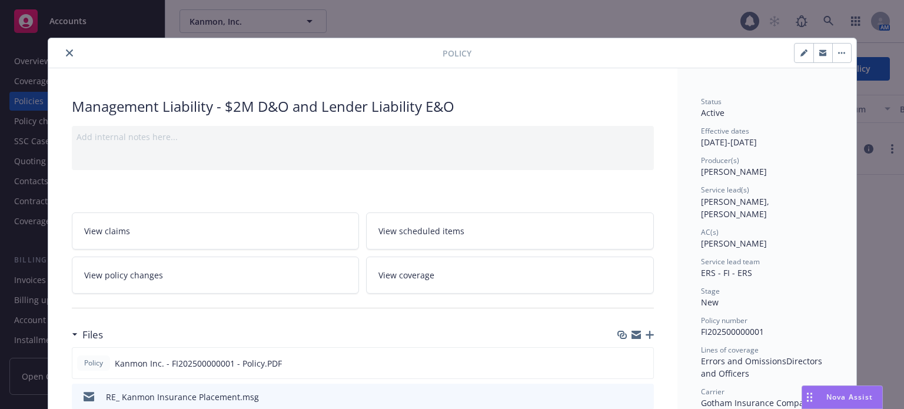
click at [801, 52] on icon "button" at bounding box center [804, 54] width 6 height 6
select select "NEW"
select select "12"
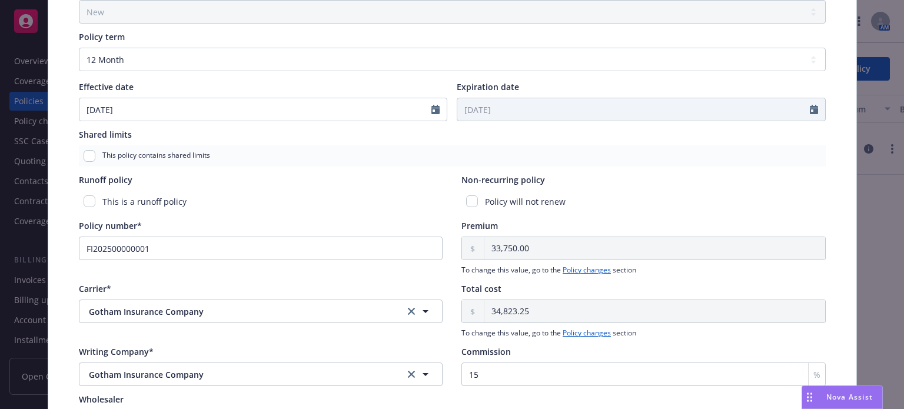
scroll to position [471, 0]
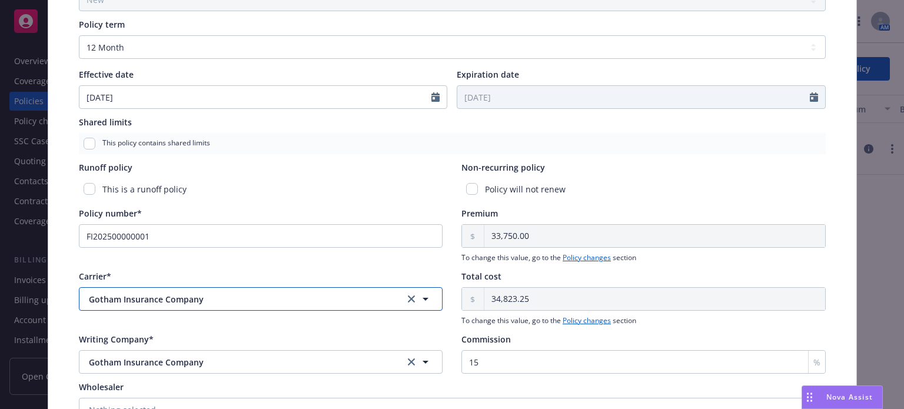
click at [174, 294] on span "Gotham Insurance Company" at bounding box center [237, 299] width 297 height 12
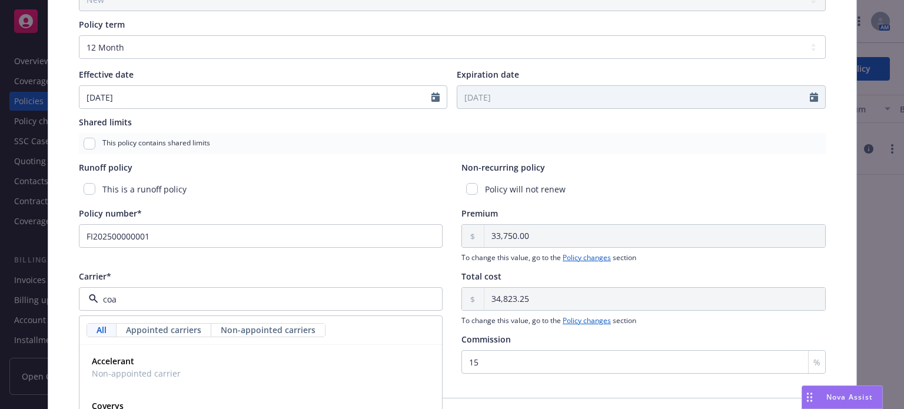
type input "coac"
click at [164, 356] on strong "Coaction Specialty Insurance Group, Inc" at bounding box center [172, 361] width 161 height 11
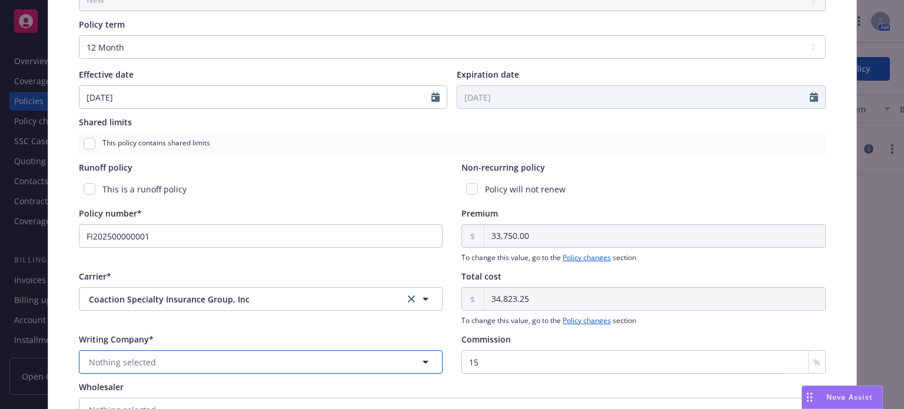
click at [140, 356] on span "Nothing selected" at bounding box center [122, 362] width 67 height 12
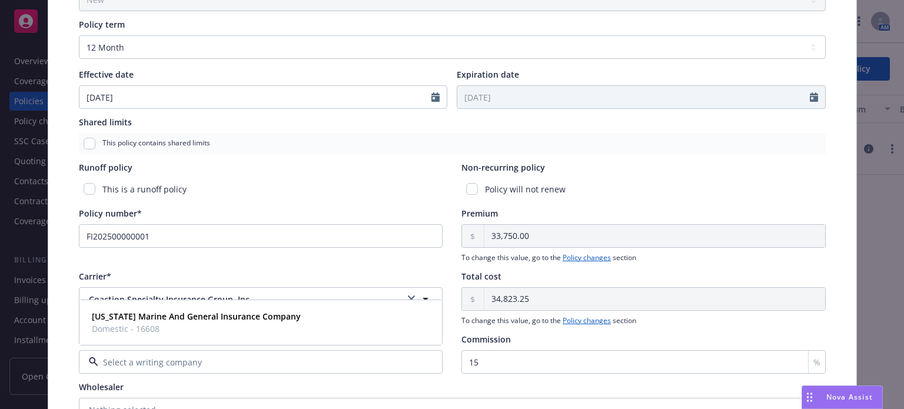
click at [152, 390] on div "Wholesaler" at bounding box center [452, 387] width 747 height 12
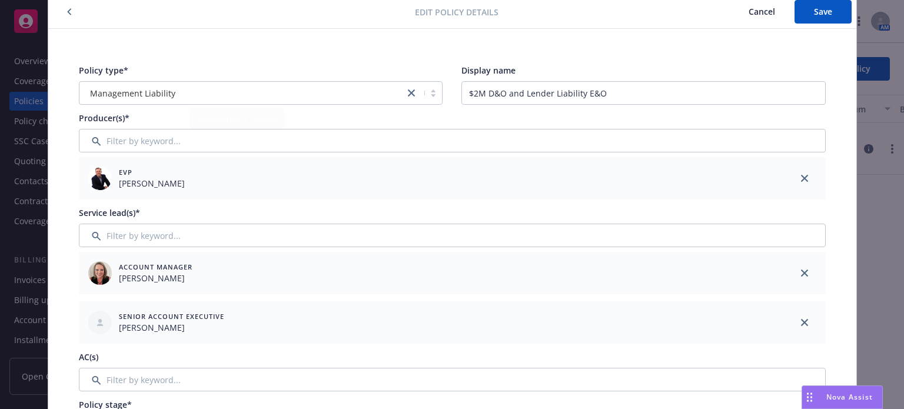
scroll to position [0, 0]
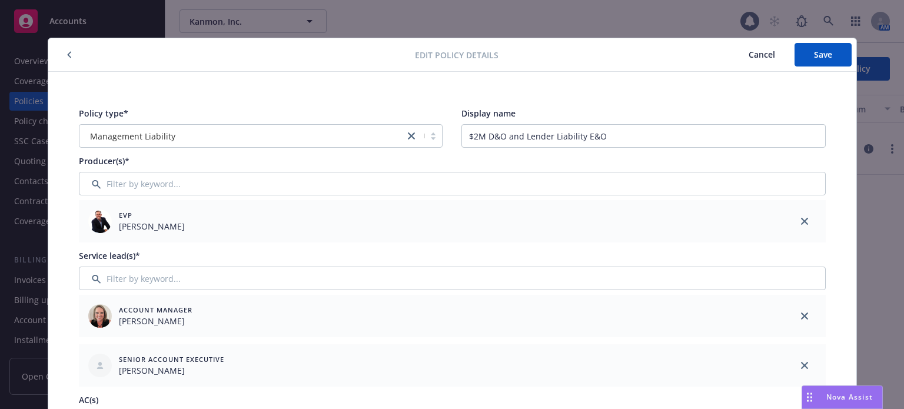
click at [756, 62] on button "Cancel" at bounding box center [761, 55] width 65 height 24
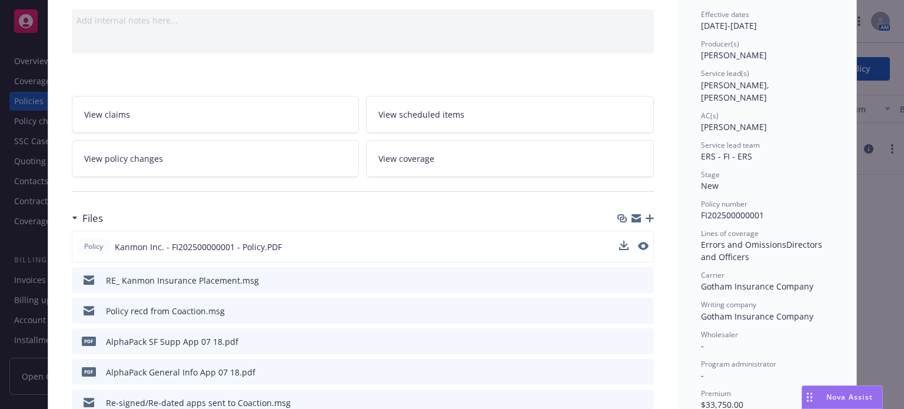
scroll to position [118, 0]
click at [637, 244] on icon "preview file" at bounding box center [642, 245] width 11 height 8
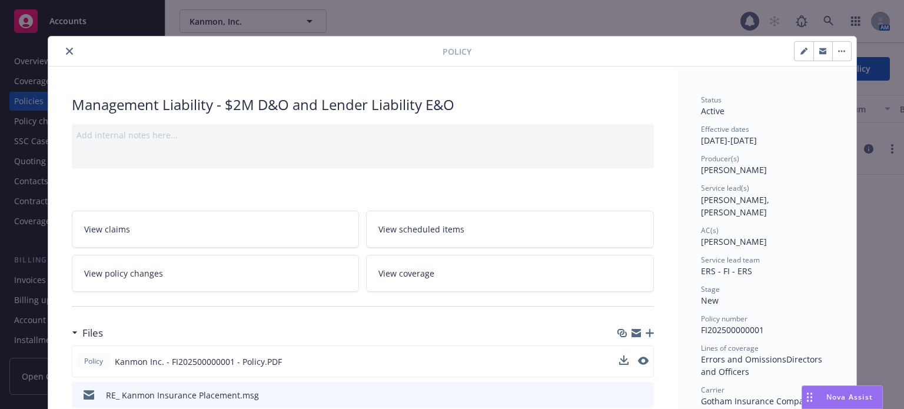
scroll to position [0, 0]
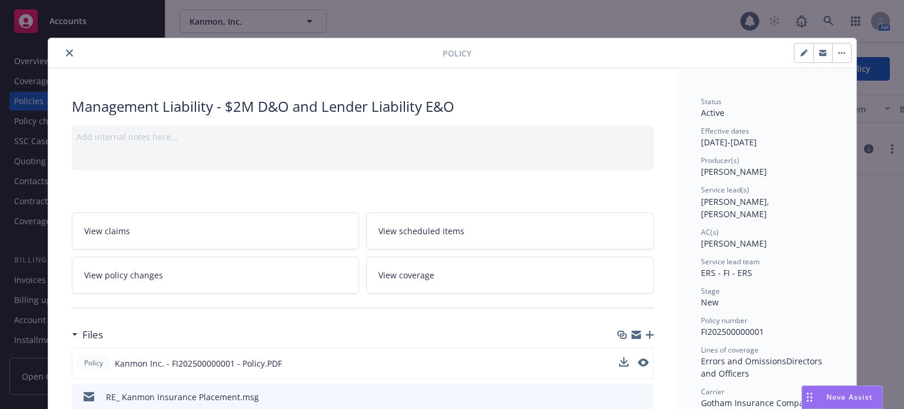
click at [814, 51] on button "button" at bounding box center [823, 53] width 19 height 19
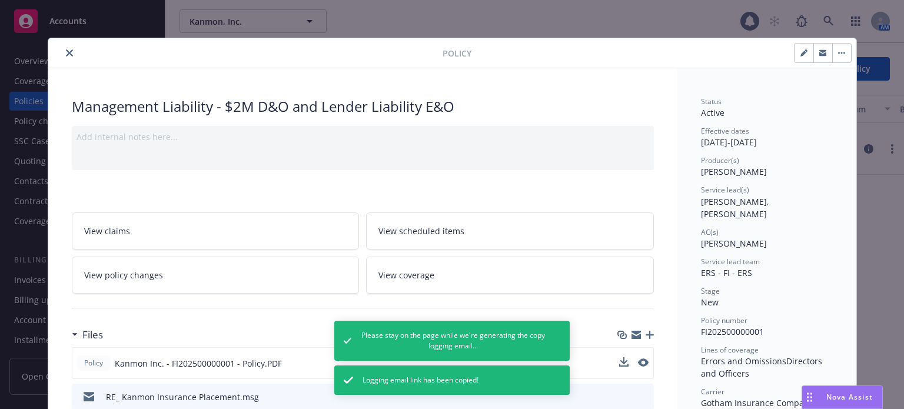
click at [805, 51] on icon "button" at bounding box center [806, 50] width 3 height 3
select select "NEW"
select select "12"
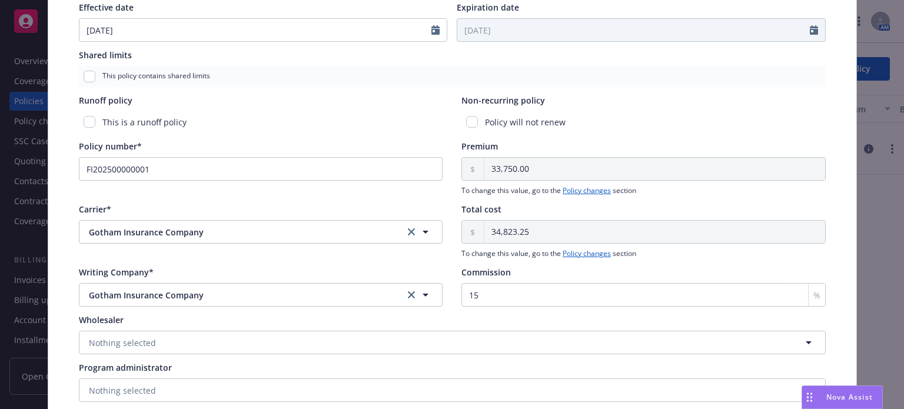
scroll to position [648, 0]
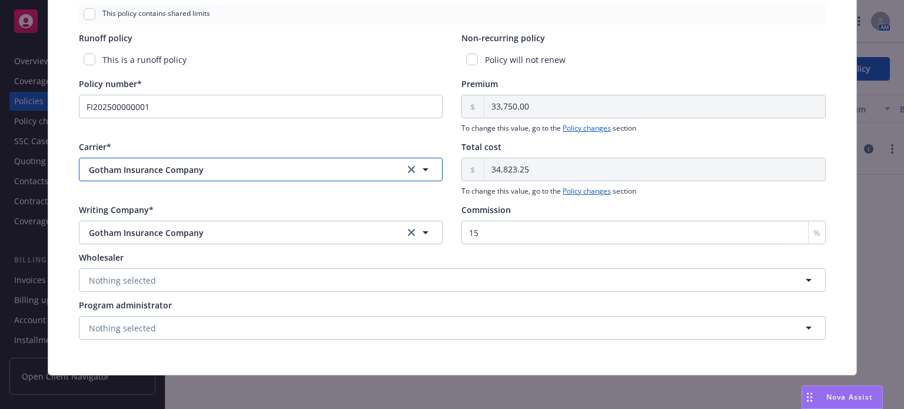
click at [171, 174] on span "Gotham Insurance Company" at bounding box center [237, 170] width 297 height 12
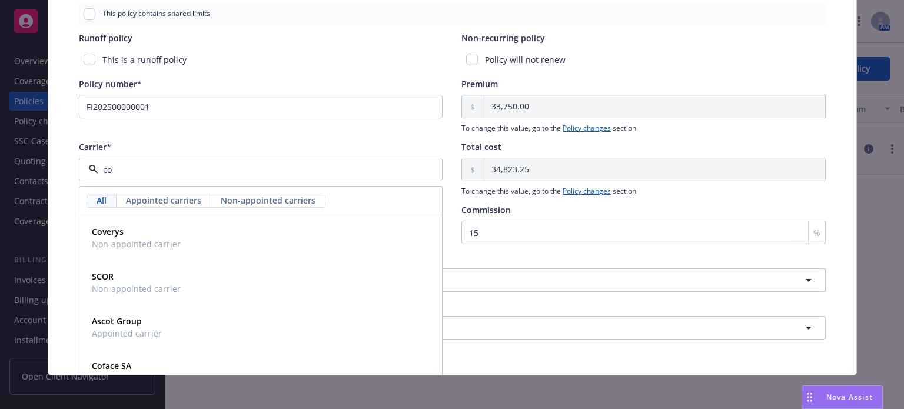
type input "coa"
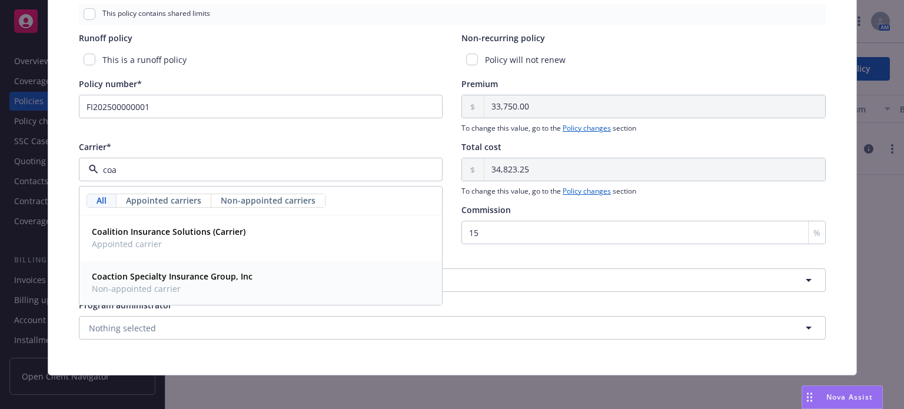
click at [162, 277] on strong "Coaction Specialty Insurance Group, Inc" at bounding box center [172, 276] width 161 height 11
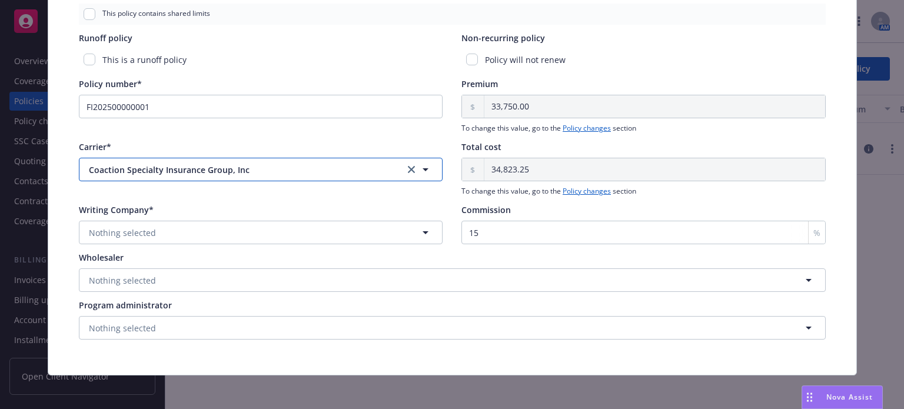
click at [173, 164] on span "Coaction Specialty Insurance Group, Inc" at bounding box center [237, 170] width 297 height 12
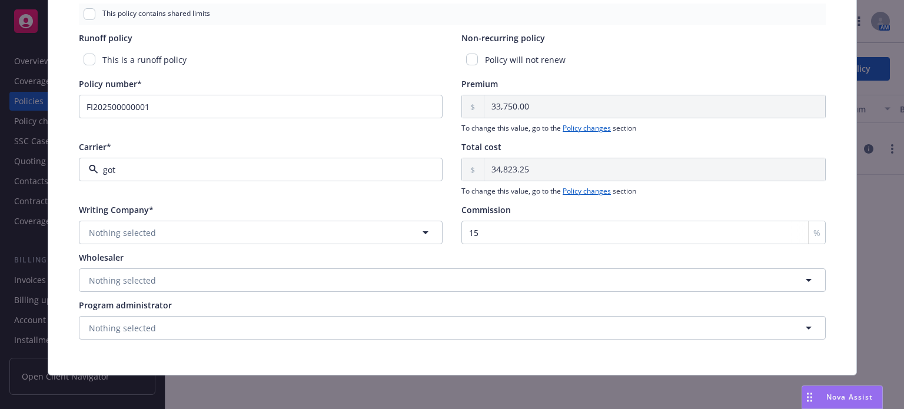
type input "goth"
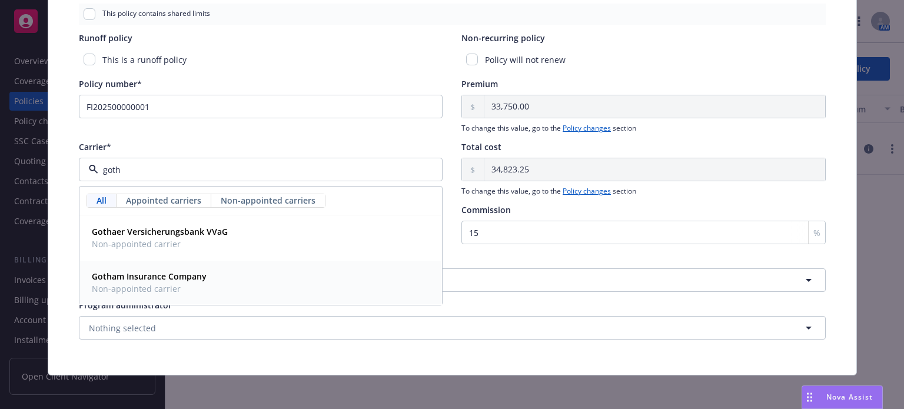
click at [173, 277] on strong "Gotham Insurance Company" at bounding box center [149, 276] width 115 height 11
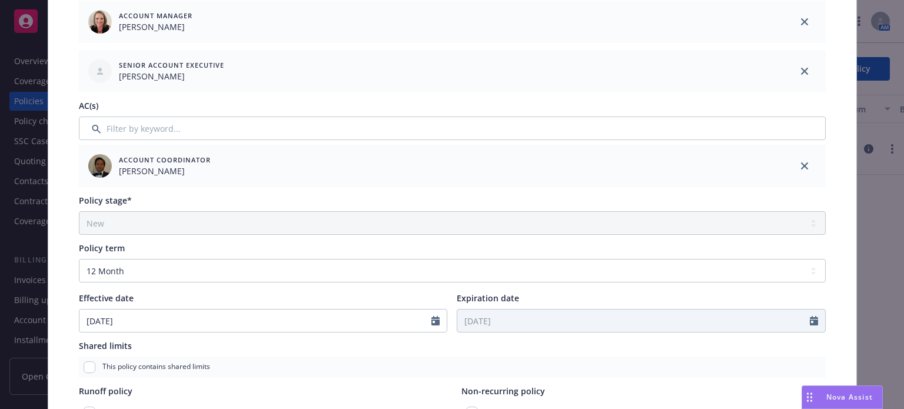
scroll to position [0, 0]
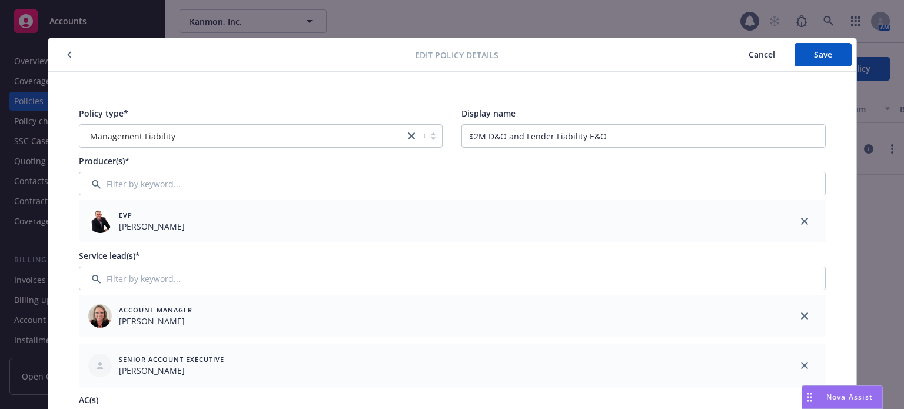
click at [755, 56] on span "Cancel" at bounding box center [762, 54] width 26 height 11
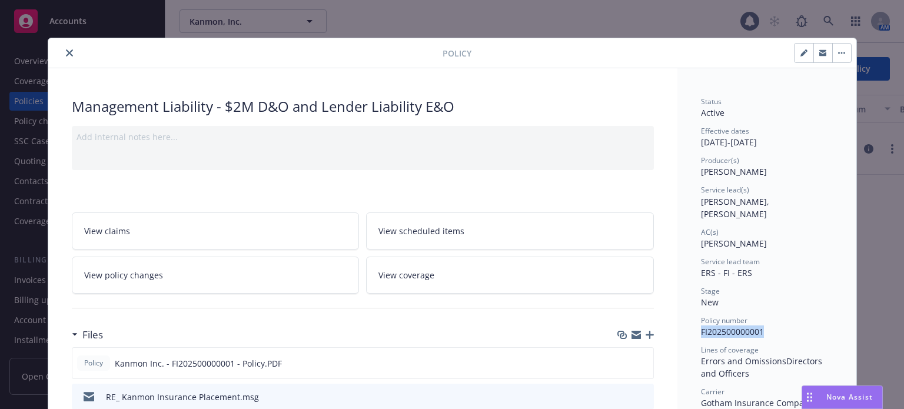
drag, startPoint x: 762, startPoint y: 320, endPoint x: 699, endPoint y: 322, distance: 63.6
click at [701, 322] on div "Policy number FI202500000001" at bounding box center [767, 327] width 132 height 22
copy span "I202500000001"
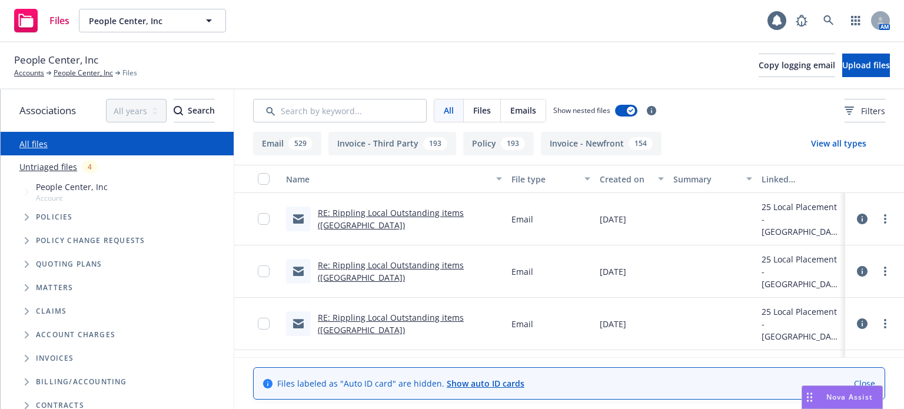
click at [398, 219] on link "RE: Rippling Local Outstanding items (UAE)" at bounding box center [391, 219] width 146 height 24
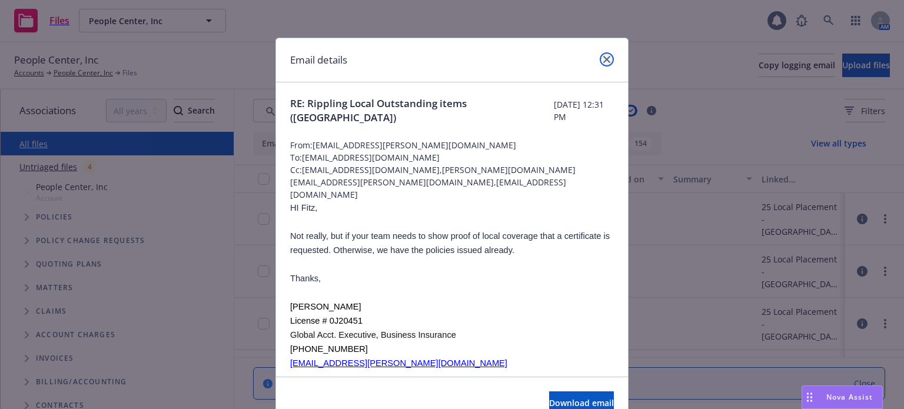
click at [608, 59] on link "close" at bounding box center [607, 59] width 14 height 14
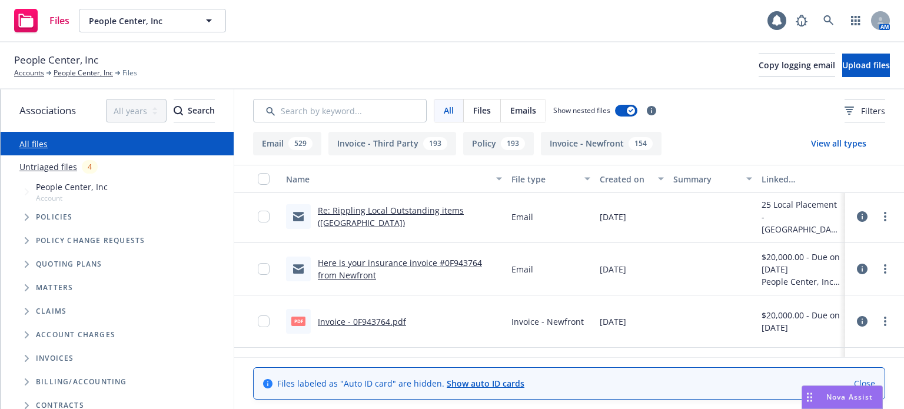
scroll to position [177, 0]
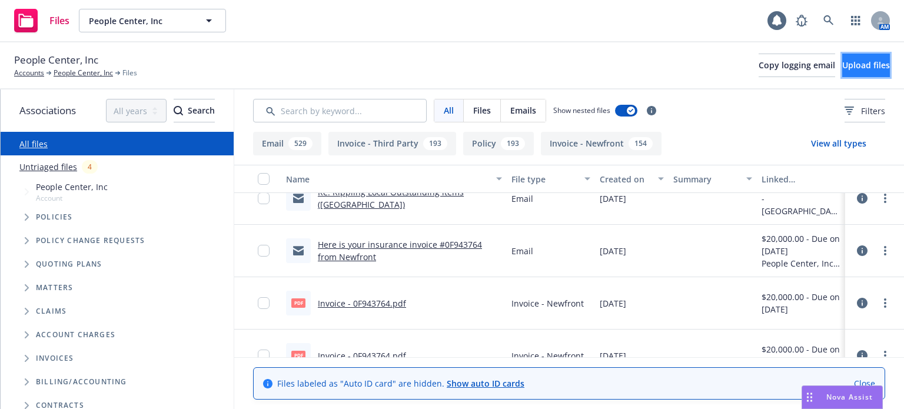
click at [843, 77] on button "Upload files" at bounding box center [867, 66] width 48 height 24
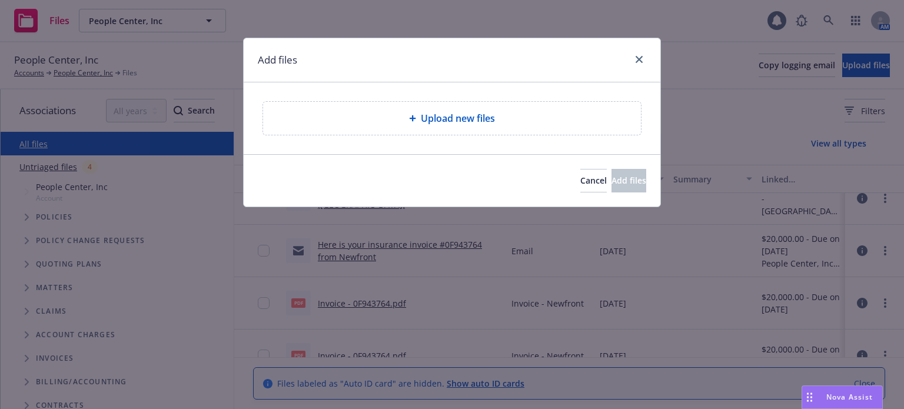
click at [490, 120] on span "Upload new files" at bounding box center [458, 118] width 74 height 14
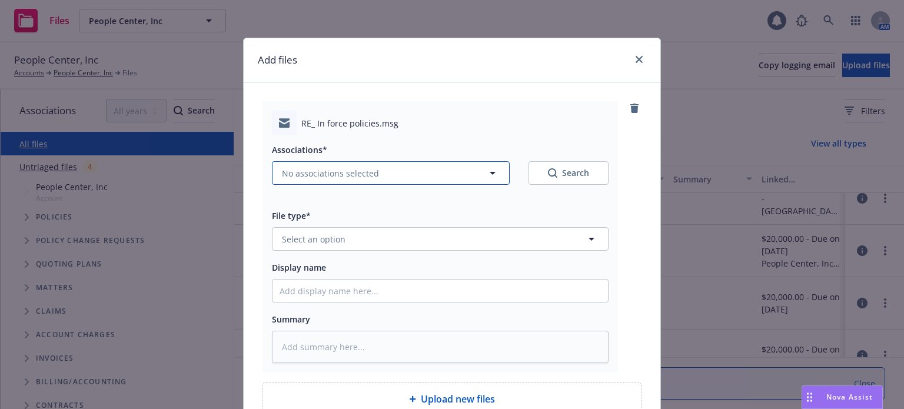
click at [318, 170] on span "No associations selected" at bounding box center [330, 173] width 97 height 12
type textarea "x"
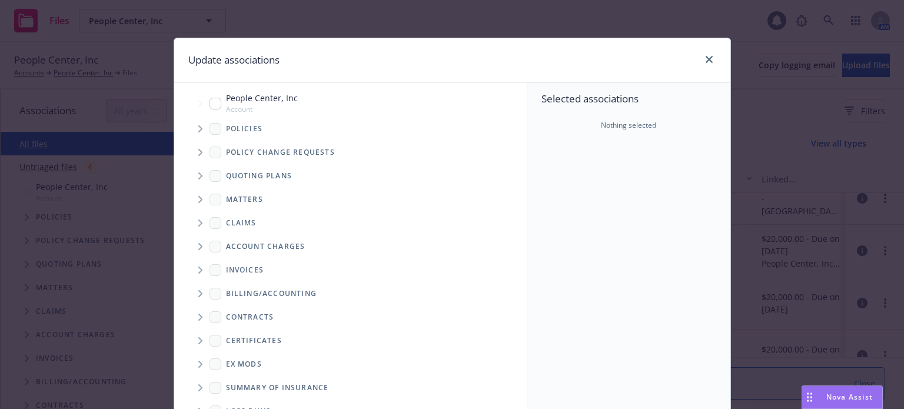
click at [212, 100] on input "Tree Example" at bounding box center [216, 104] width 12 height 12
checkbox input "true"
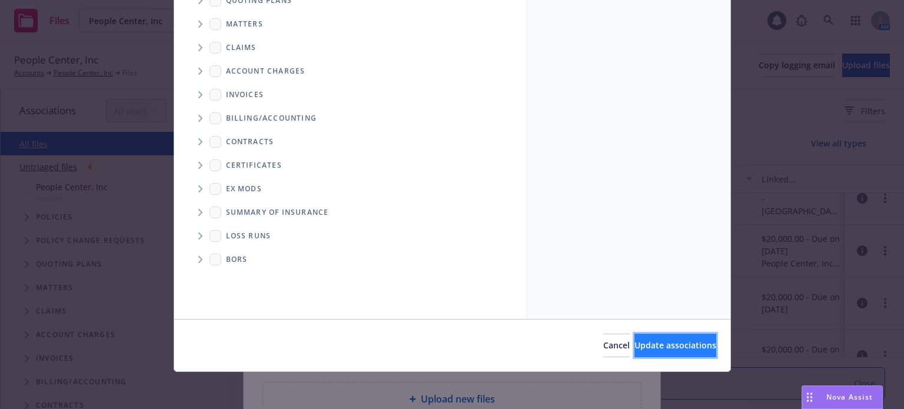
click at [675, 350] on button "Update associations" at bounding box center [676, 346] width 82 height 24
type textarea "x"
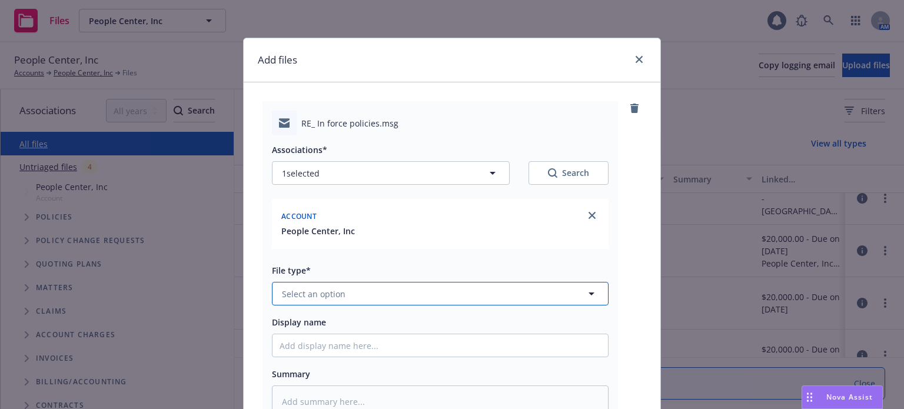
click at [320, 287] on button "Select an option" at bounding box center [440, 294] width 337 height 24
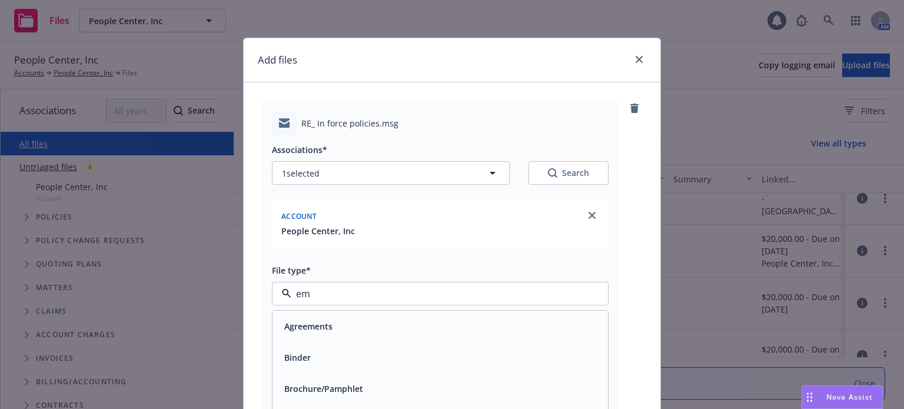
type input "ema"
click at [323, 314] on div "Email" at bounding box center [441, 326] width 336 height 31
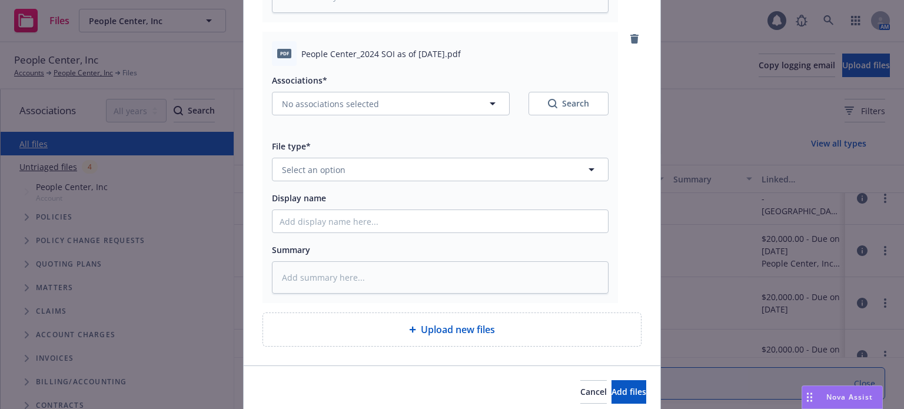
scroll to position [406, 0]
click at [361, 105] on span "No associations selected" at bounding box center [330, 103] width 97 height 12
type textarea "x"
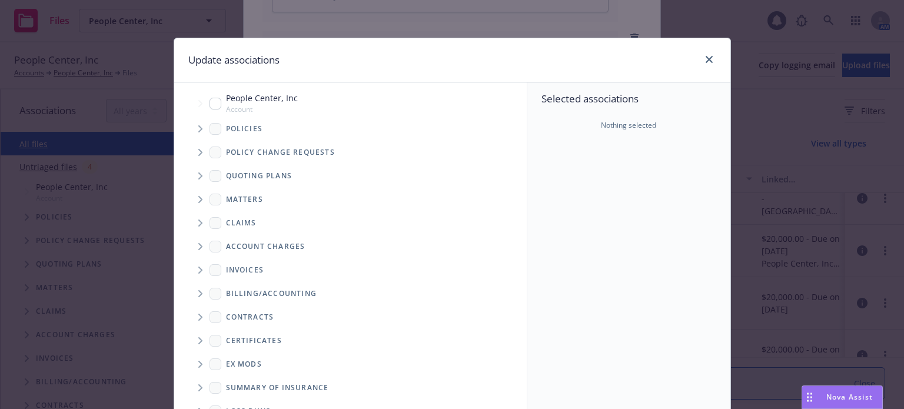
click at [210, 105] on input "Tree Example" at bounding box center [216, 104] width 12 height 12
checkbox input "true"
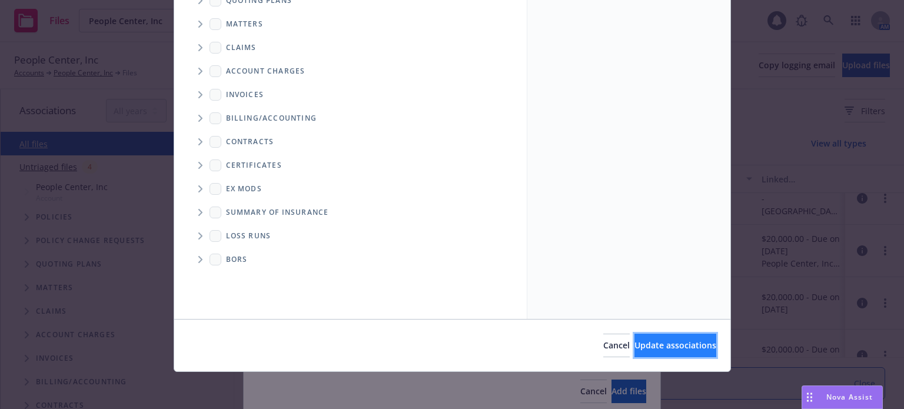
click at [646, 354] on button "Update associations" at bounding box center [676, 346] width 82 height 24
type textarea "x"
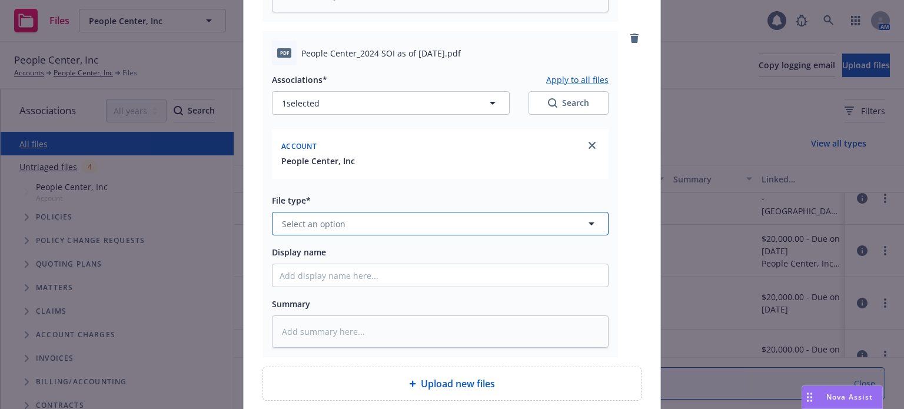
click at [341, 225] on button "Select an option" at bounding box center [440, 224] width 337 height 24
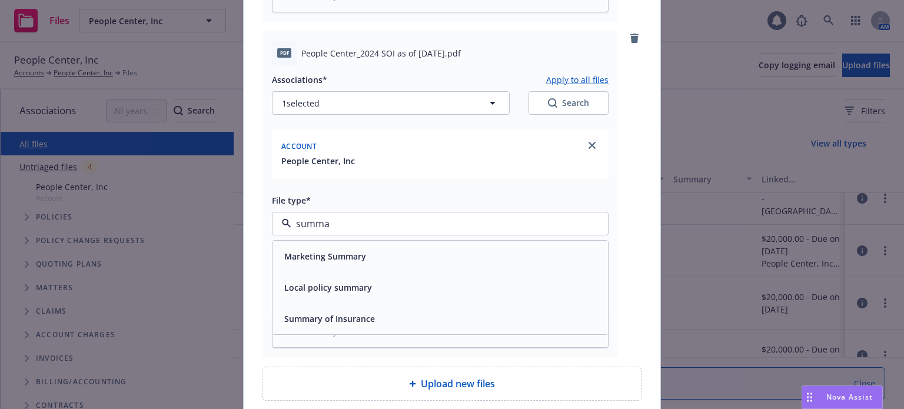
type input "summar"
click at [335, 309] on div "Summary of Insurance" at bounding box center [441, 318] width 336 height 31
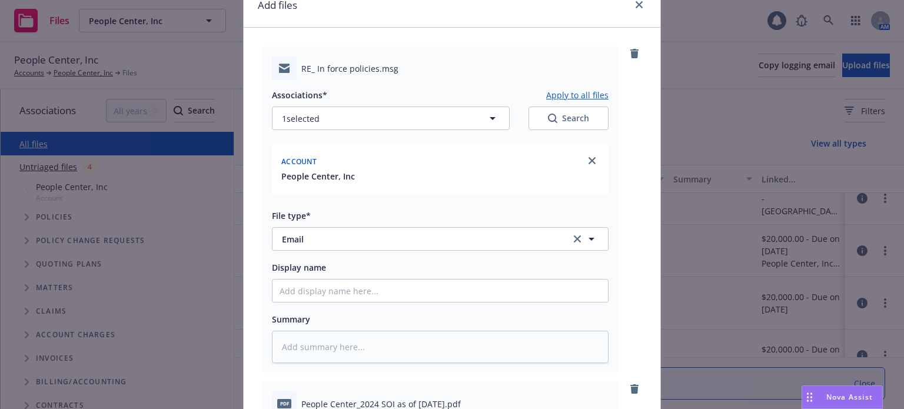
scroll to position [52, 0]
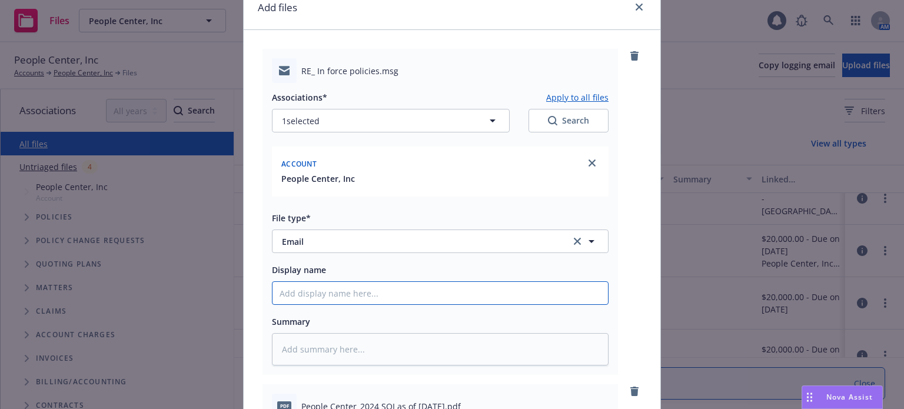
click at [334, 294] on input "Display name" at bounding box center [441, 293] width 336 height 22
type textarea "x"
type input "S"
type textarea "x"
type input "SO"
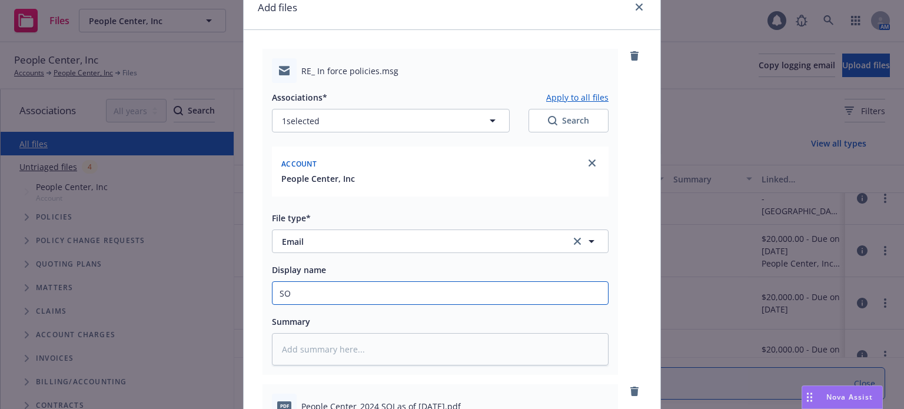
type textarea "x"
type input "SOI"
type textarea "x"
type input "SOI s"
type textarea "x"
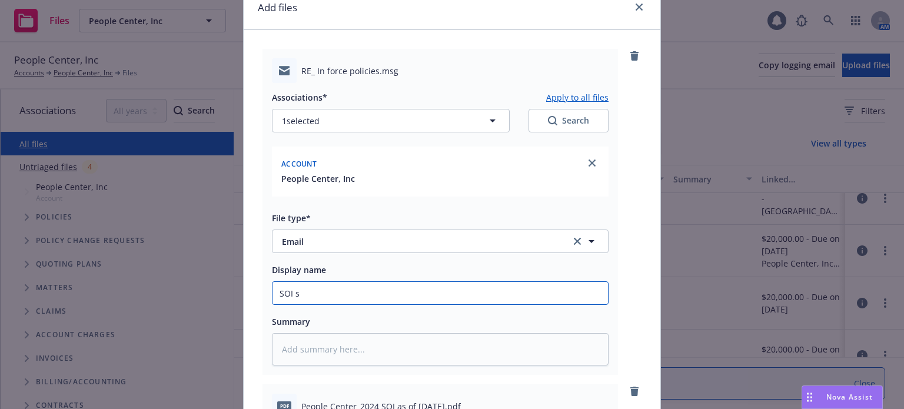
type input "SOI se"
type textarea "x"
type input "SOI sent"
type textarea "x"
type input "SOI sent"
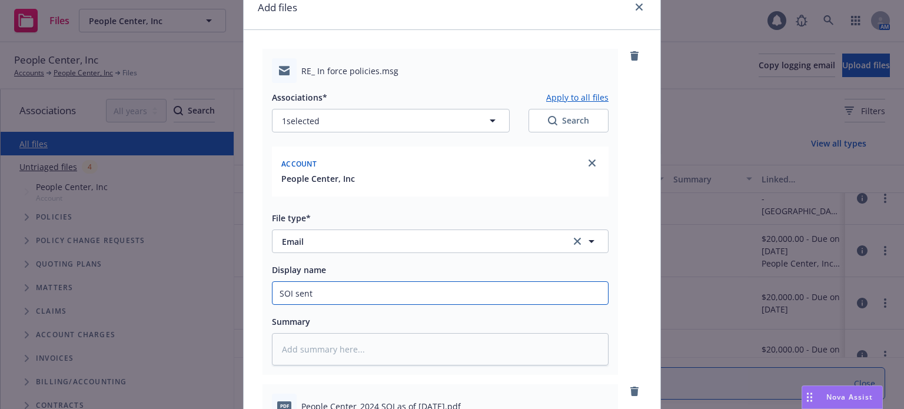
type textarea "x"
type input "SOI sent t"
type textarea "x"
type input "SOI sent to"
type textarea "x"
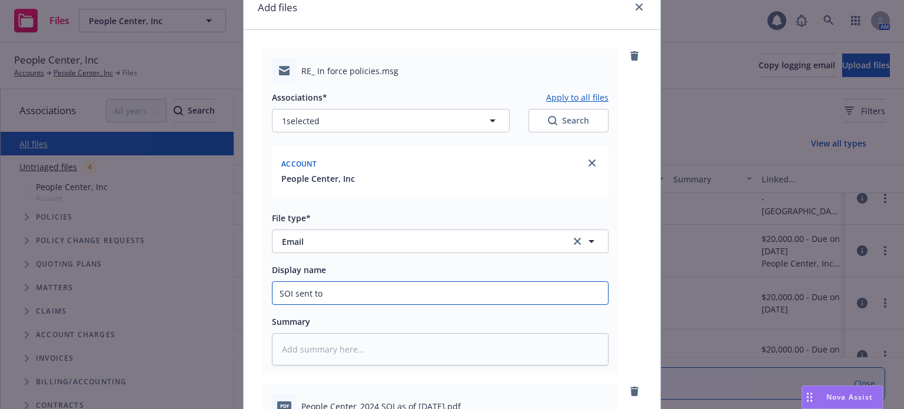
type input "SOI sent to c"
type textarea "x"
type input "SOI sent to cl"
type textarea "x"
type input "SOI sent to cli"
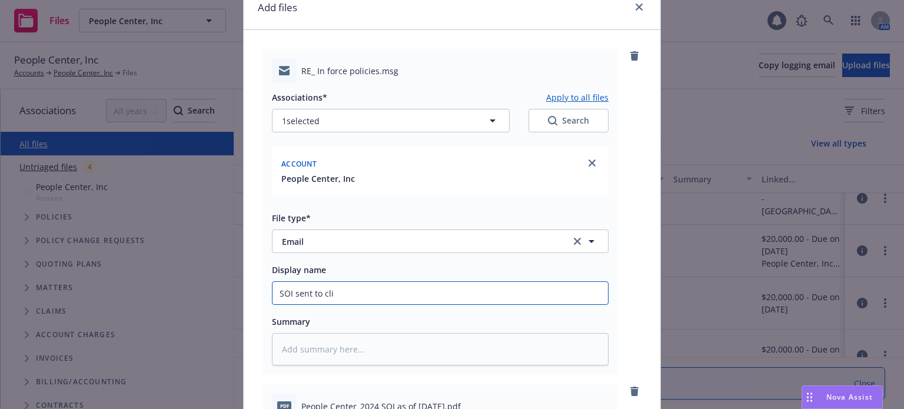
type textarea "x"
type input "SOI sent to clie"
type textarea "x"
type input "SOI sent to clien"
type textarea "x"
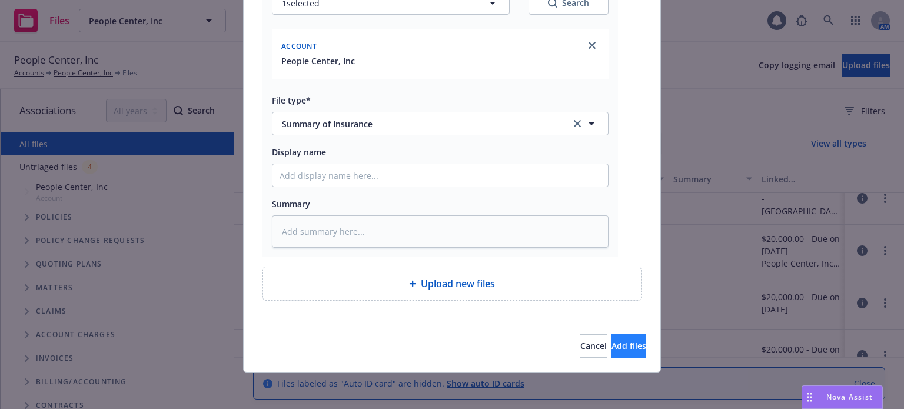
type input "SOI sent to client"
click at [612, 343] on span "Add files" at bounding box center [629, 345] width 35 height 11
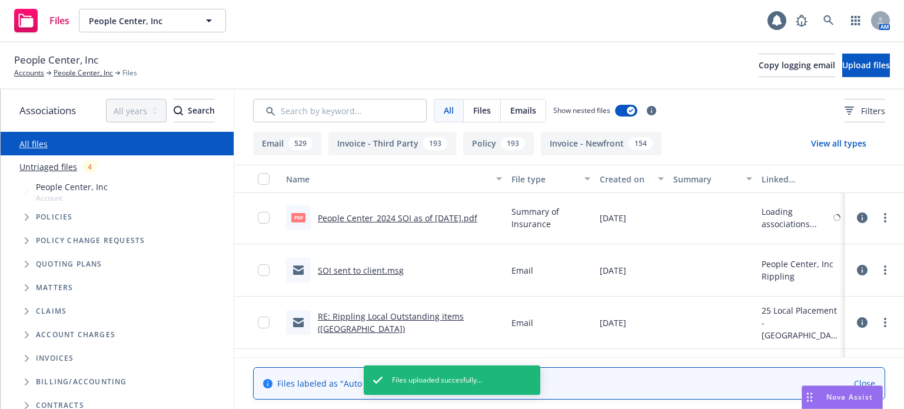
scroll to position [0, 0]
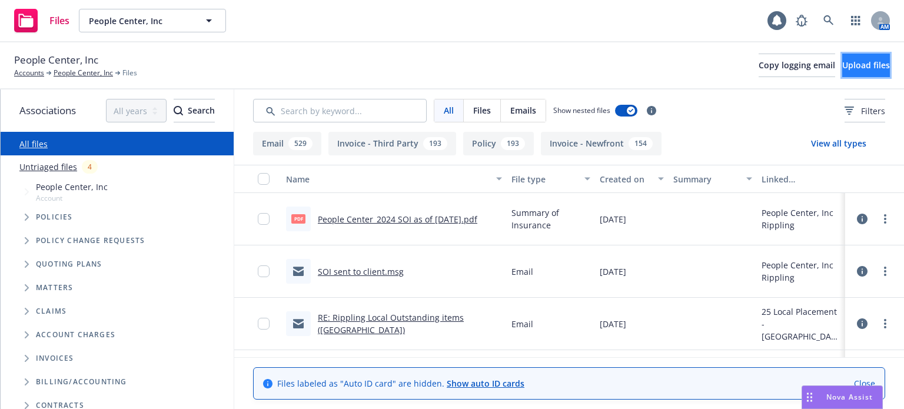
click at [843, 58] on button "Upload files" at bounding box center [867, 66] width 48 height 24
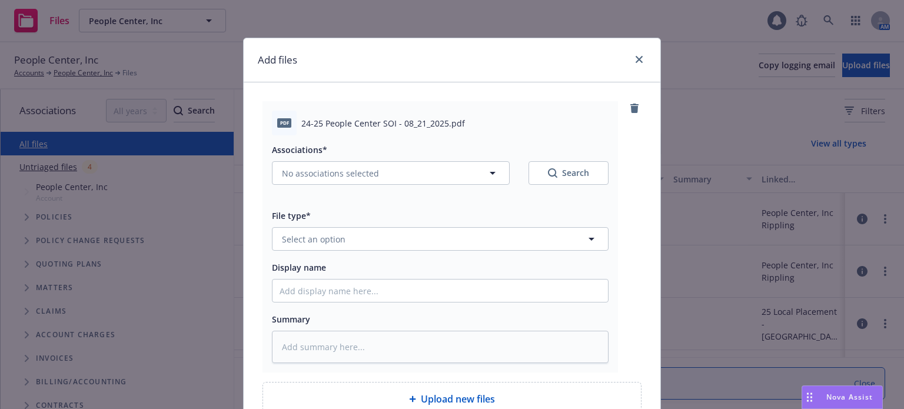
scroll to position [59, 0]
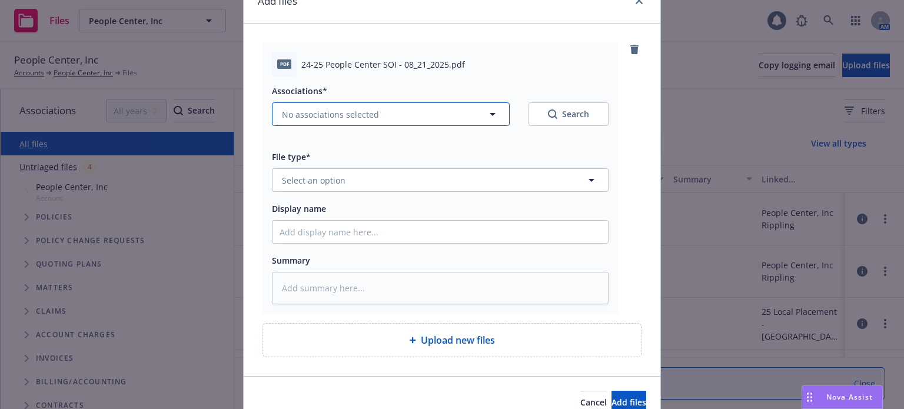
click at [363, 117] on span "No associations selected" at bounding box center [330, 114] width 97 height 12
type textarea "x"
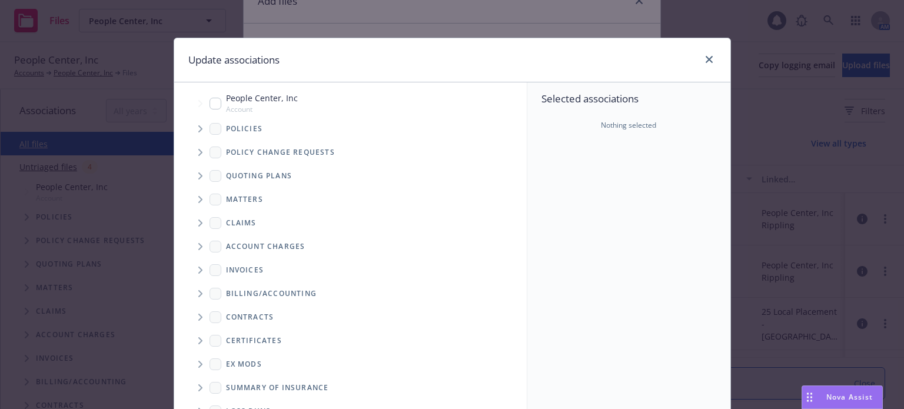
click at [214, 105] on input "Tree Example" at bounding box center [216, 104] width 12 height 12
checkbox input "true"
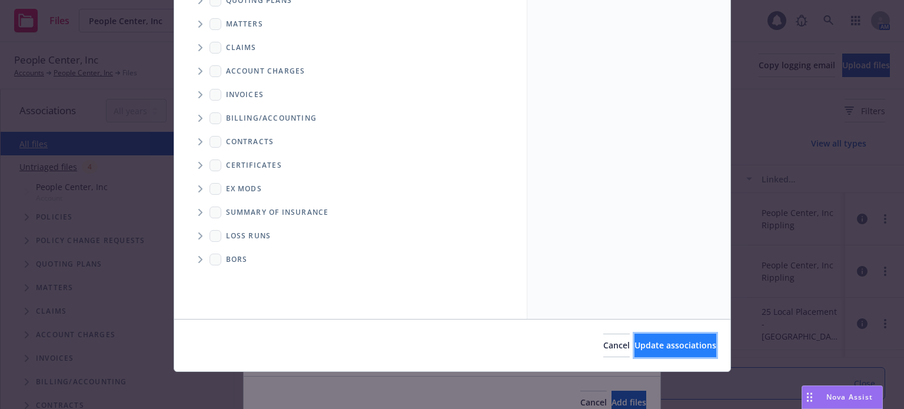
click at [635, 343] on span "Update associations" at bounding box center [676, 345] width 82 height 11
type textarea "x"
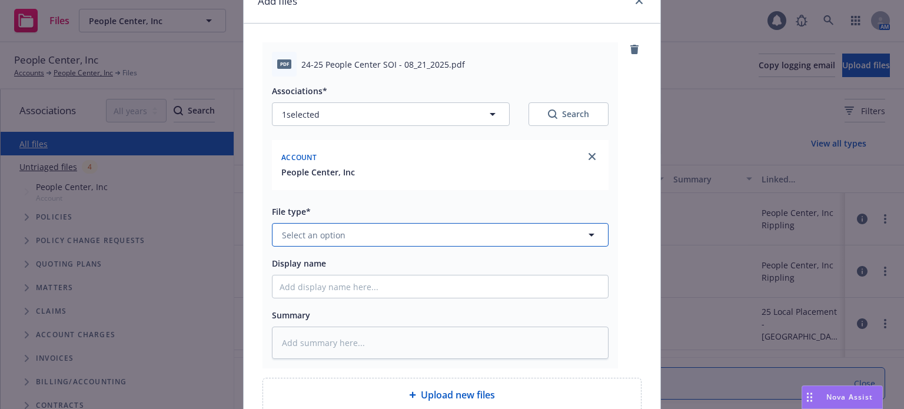
click at [317, 241] on span "Select an option" at bounding box center [314, 235] width 64 height 12
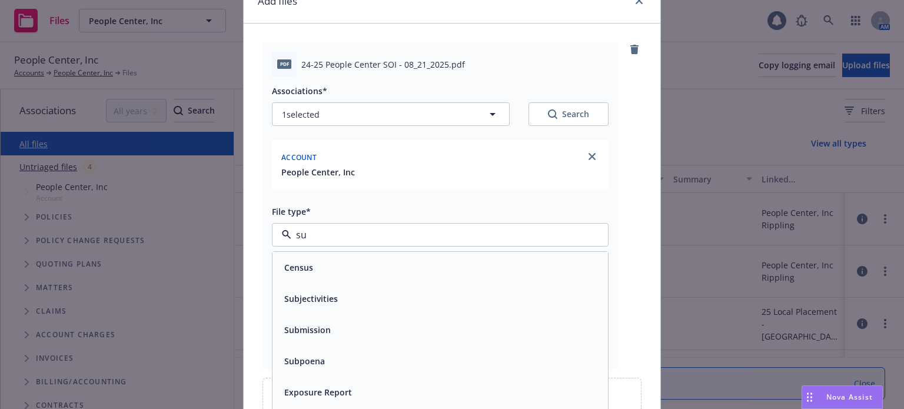
type input "sum"
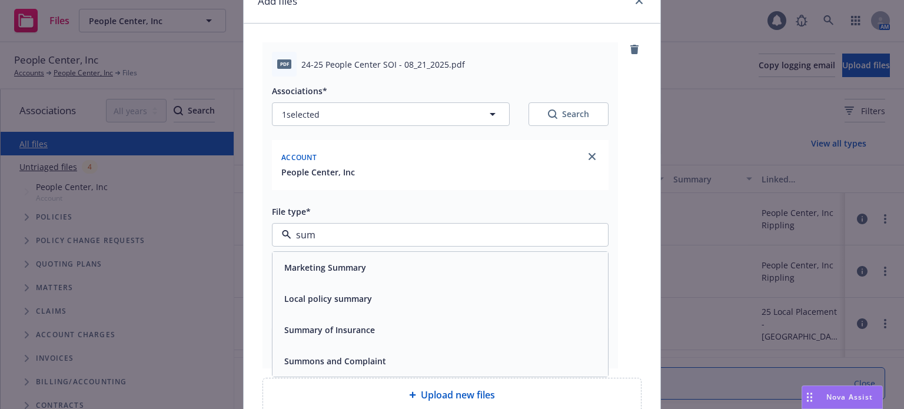
click at [332, 334] on span "Summary of Insurance" at bounding box center [329, 330] width 91 height 12
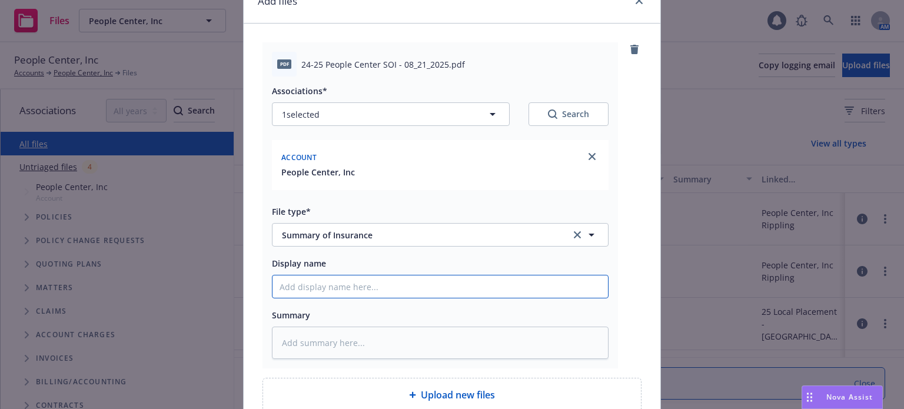
click at [311, 286] on input "Display name" at bounding box center [441, 287] width 336 height 22
type textarea "x"
type input "E"
type textarea "x"
type input "Ex"
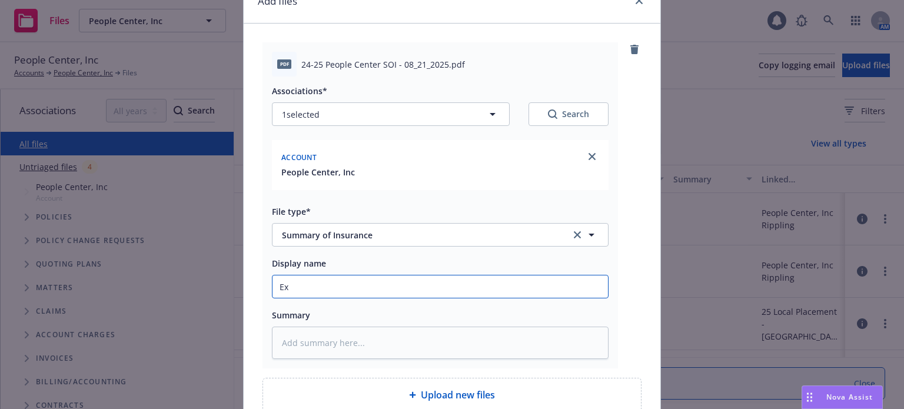
type textarea "x"
type input "Exe"
type textarea "x"
type input "Exec"
type textarea "x"
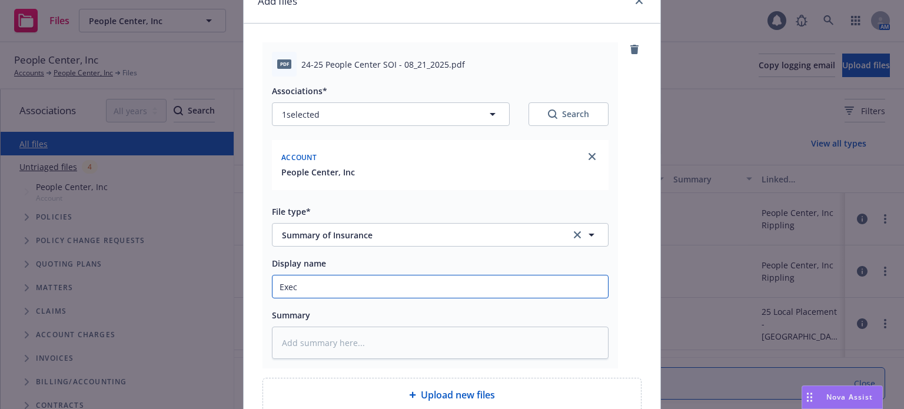
type input "Execu"
type textarea "x"
type input "Execut"
type textarea "x"
type input "Executi"
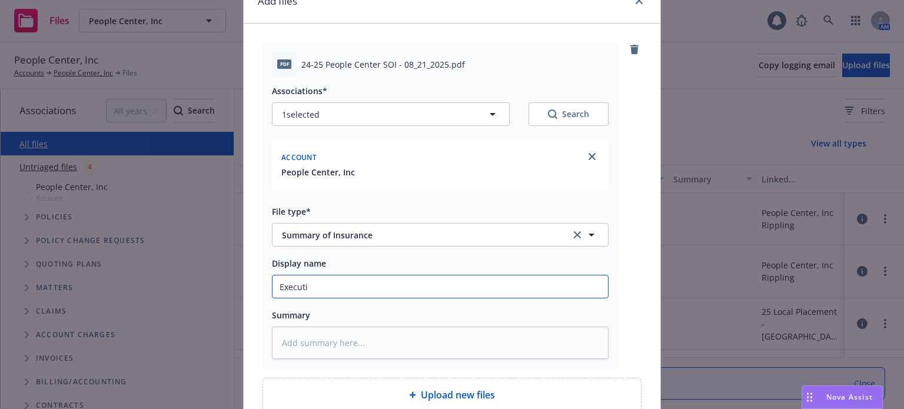
type textarea "x"
type input "Executie"
type textarea "x"
type input "Executie"
type textarea "x"
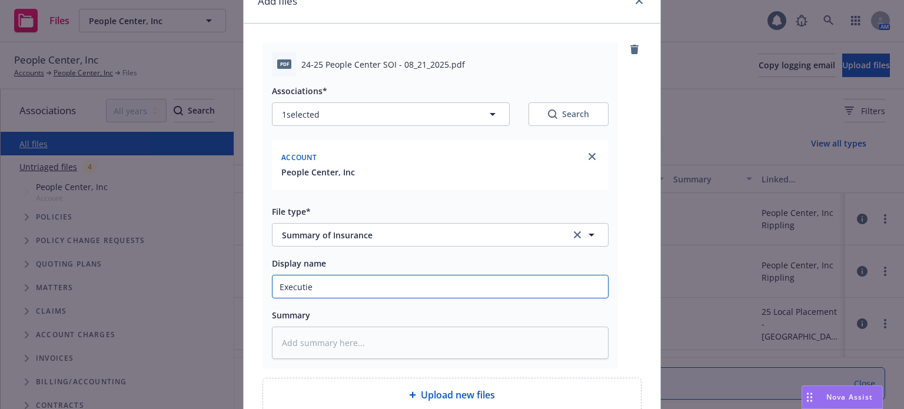
type input "Executie R"
type textarea "x"
type input "Executie Ri"
type textarea "x"
type input "Executie Ris"
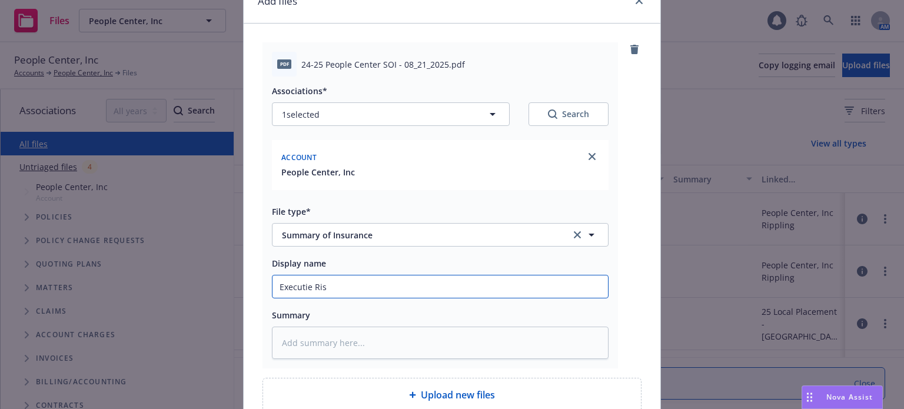
type textarea "x"
type input "Executie Risk"
type textarea "x"
type input "Executie Risk"
type textarea "x"
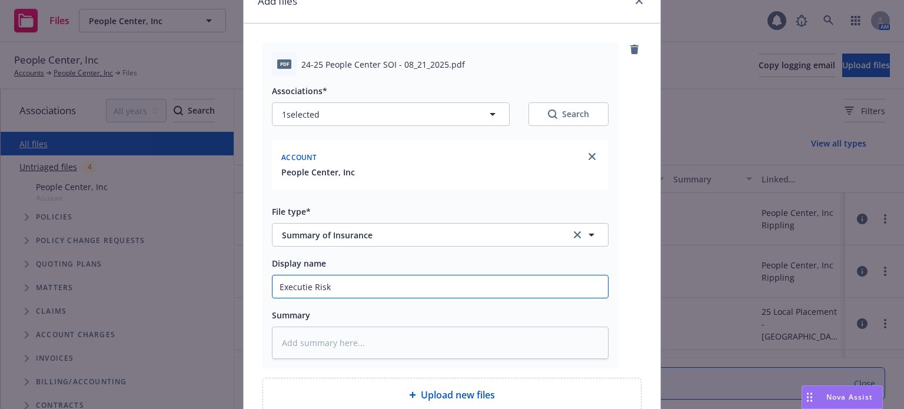
type input "Executie Risk S"
type textarea "x"
type input "Executie Risk SO"
type textarea "x"
type input "Executie Risk SOI"
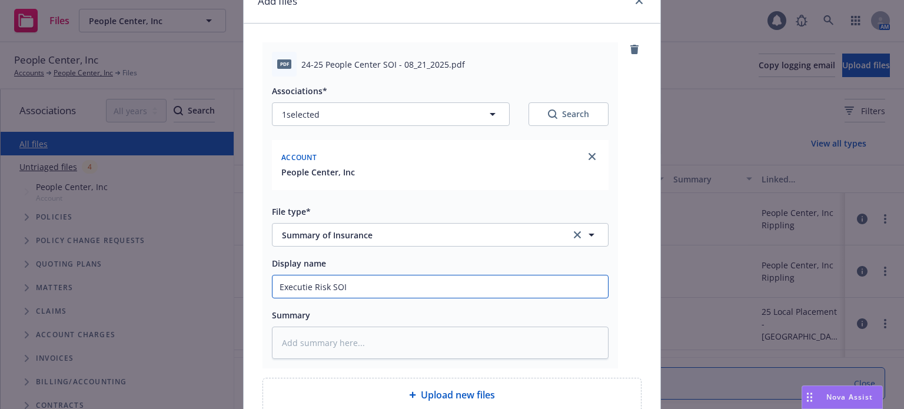
type textarea "x"
type input "Executie Risk SOI"
type textarea "x"
type input "Executie Risk SOI ("
type textarea "x"
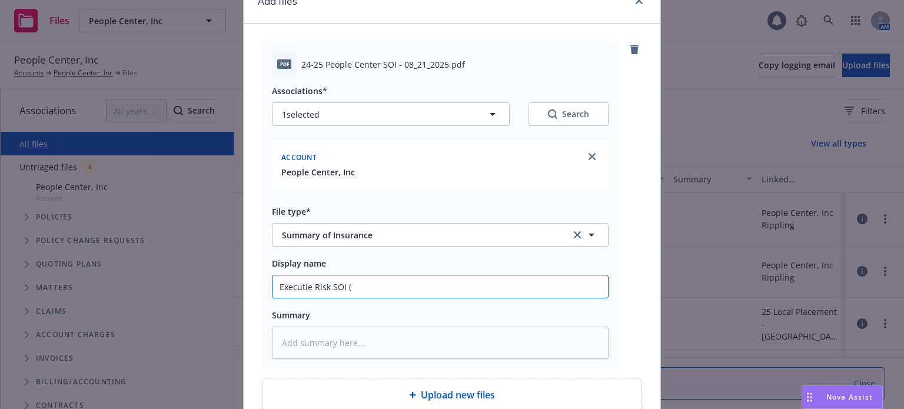
type input "Executie Risk SOI (b"
type textarea "x"
type input "Executie Risk SOI (bo"
type textarea "x"
type input "Executie Risk SOI (b"
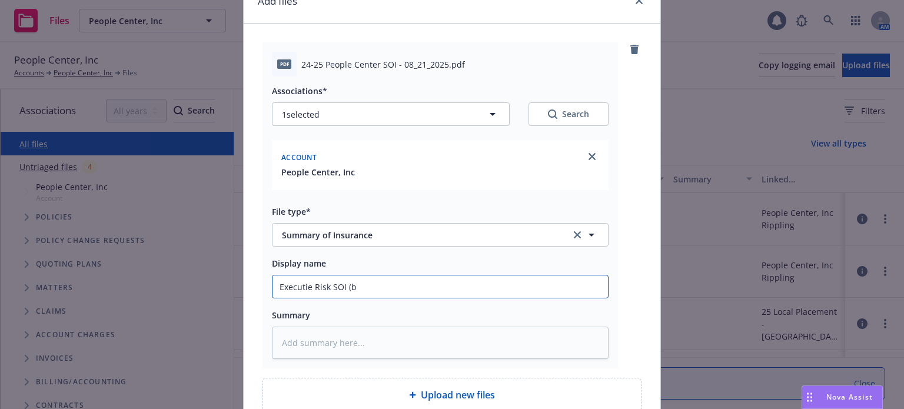
type textarea "x"
type input "Executie Risk SOI ("
type textarea "x"
type input "Executie Risk SOI (n"
type textarea "x"
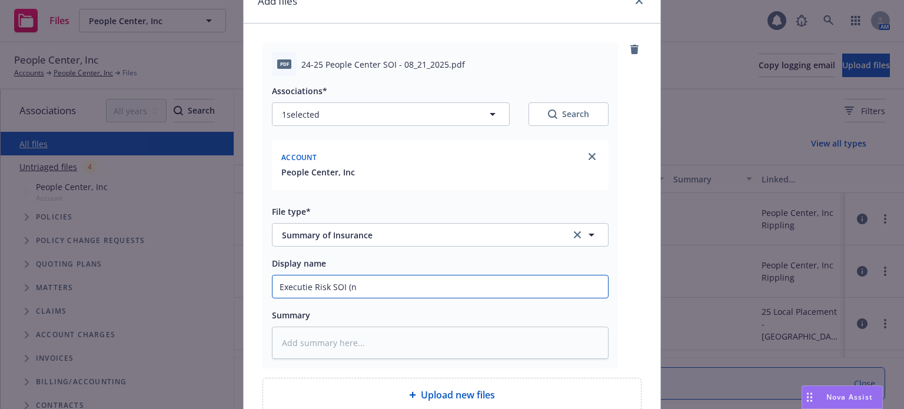
type input "Executie Risk SOI (no"
type textarea "x"
type input "Executie Risk SOI (not"
type textarea "x"
type input "Executie Risk SOI (not"
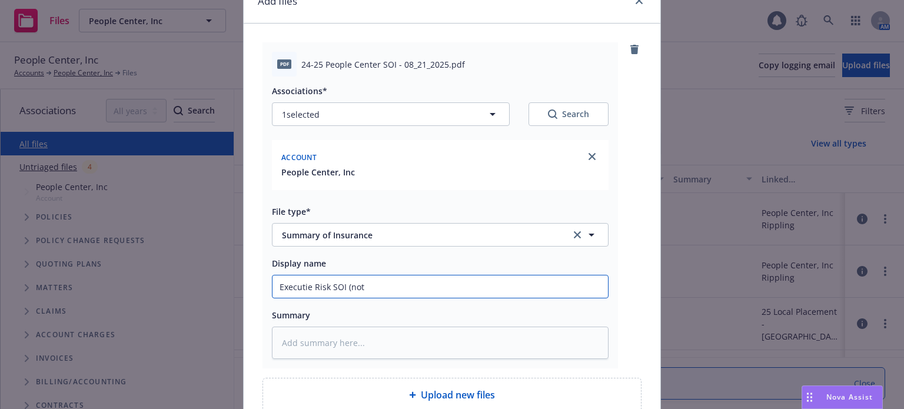
type textarea "x"
type input "Executie Risk SOI (not s"
type textarea "x"
type input "Executie Risk SOI (not se"
type textarea "x"
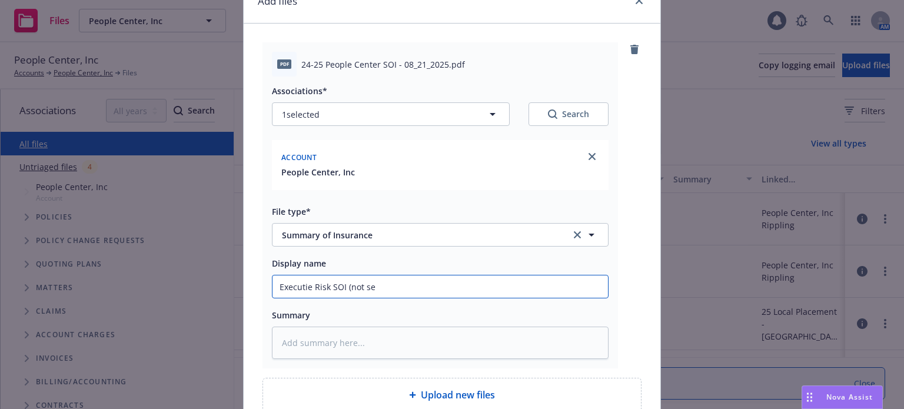
type input "Executie Risk SOI (not sen"
type textarea "x"
type input "Executie Risk SOI (not sent"
type textarea "x"
type input "Executie Risk SOI (not sent)"
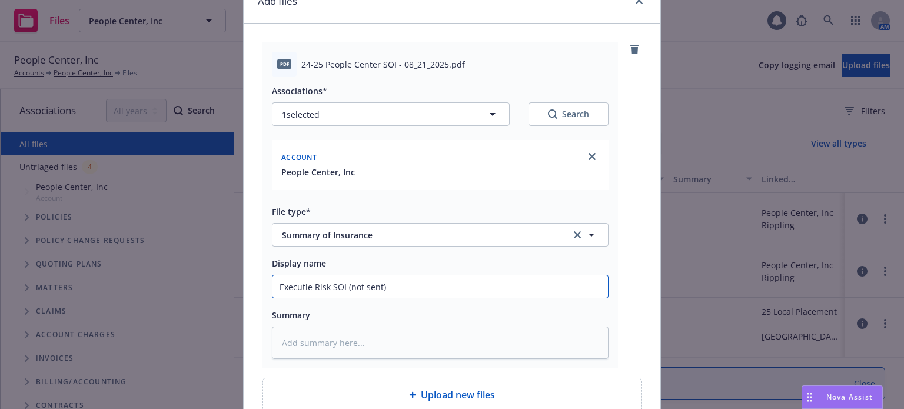
click at [306, 287] on input "Executie Risk SOI (not sent)" at bounding box center [441, 287] width 336 height 22
type textarea "x"
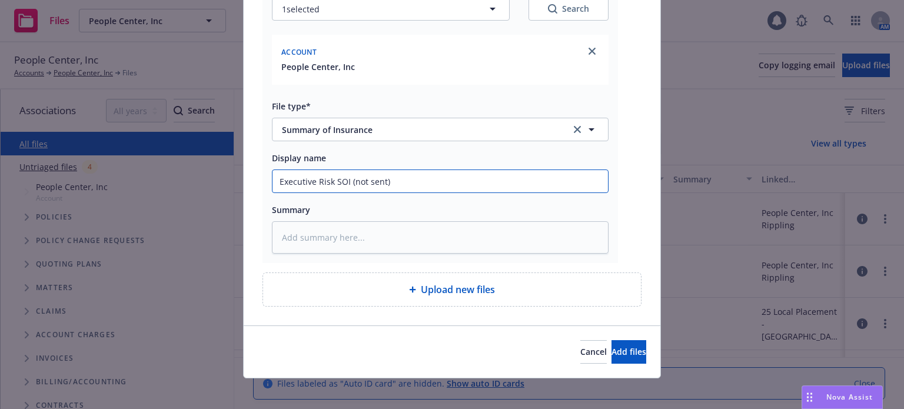
scroll to position [170, 0]
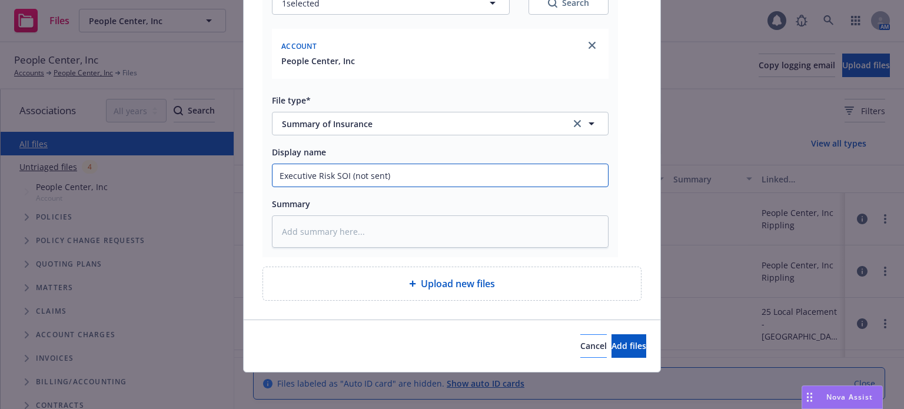
type input "Executive Risk SOI (not sent)"
click at [581, 336] on button "Cancel" at bounding box center [594, 346] width 26 height 24
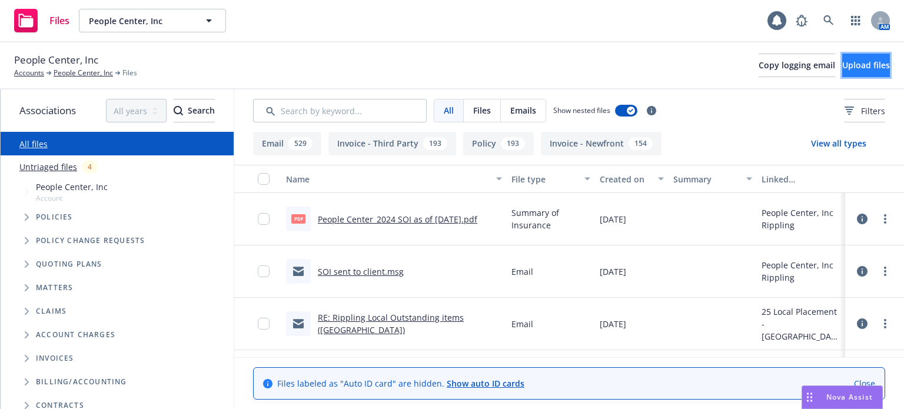
click at [848, 63] on span "Upload files" at bounding box center [867, 64] width 48 height 11
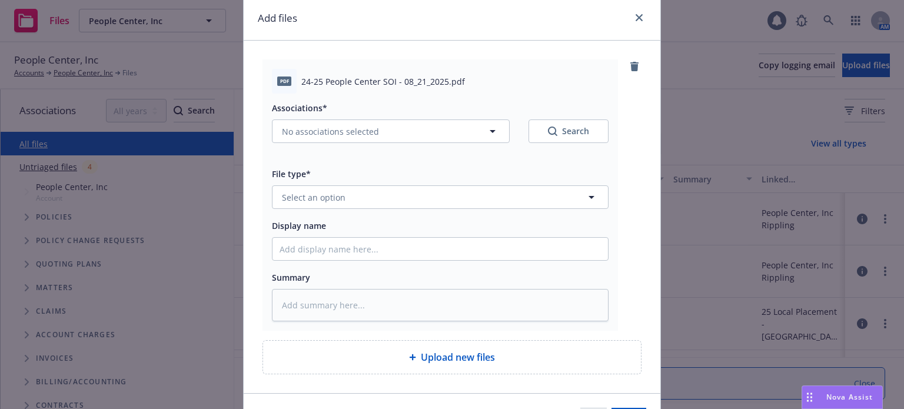
scroll to position [59, 0]
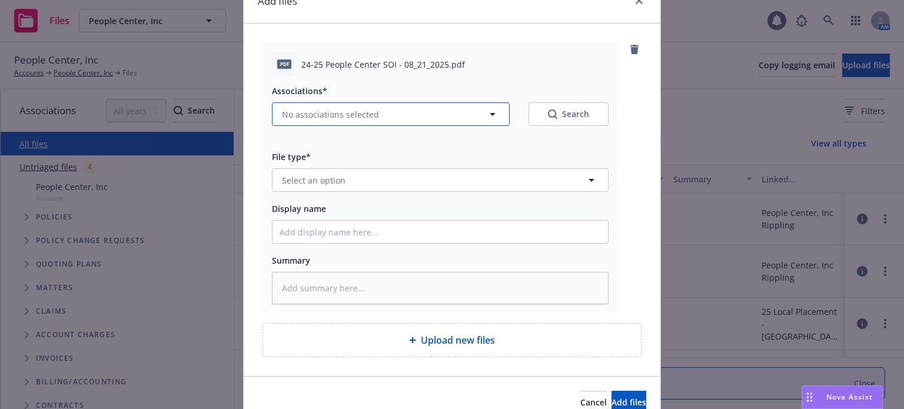
click at [395, 108] on button "No associations selected" at bounding box center [391, 114] width 238 height 24
type textarea "x"
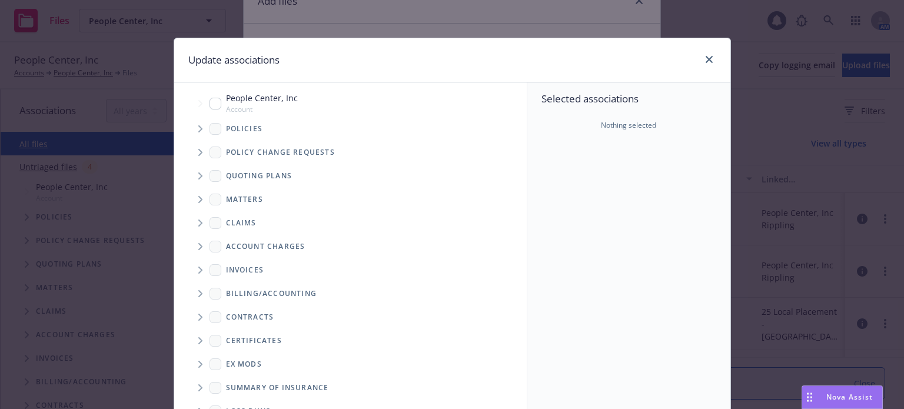
drag, startPoint x: 207, startPoint y: 105, endPoint x: 485, endPoint y: 173, distance: 285.3
click at [210, 105] on input "Tree Example" at bounding box center [216, 104] width 12 height 12
checkbox input "true"
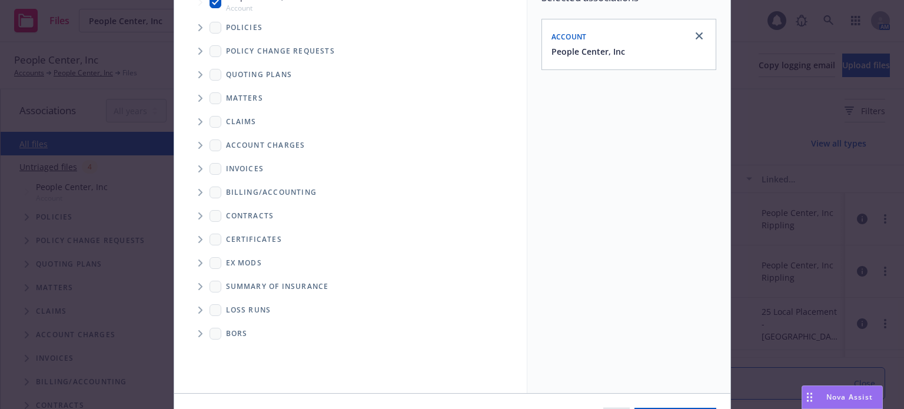
scroll to position [175, 0]
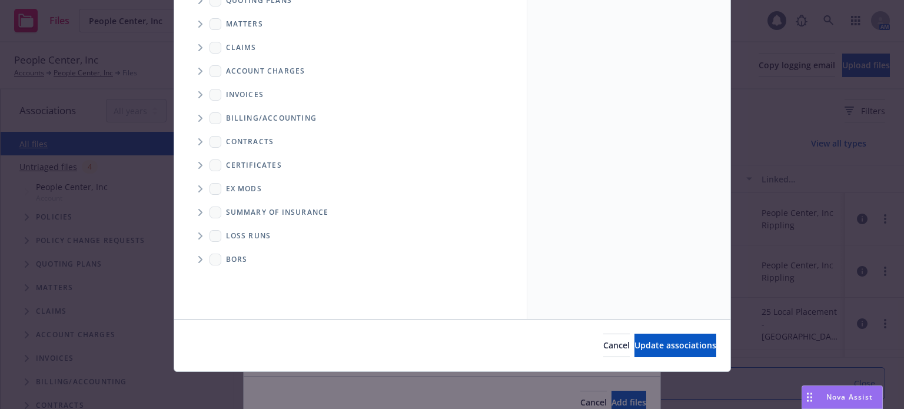
click at [685, 327] on div "Cancel Update associations" at bounding box center [452, 345] width 556 height 52
click at [682, 346] on span "Update associations" at bounding box center [676, 345] width 82 height 11
type textarea "x"
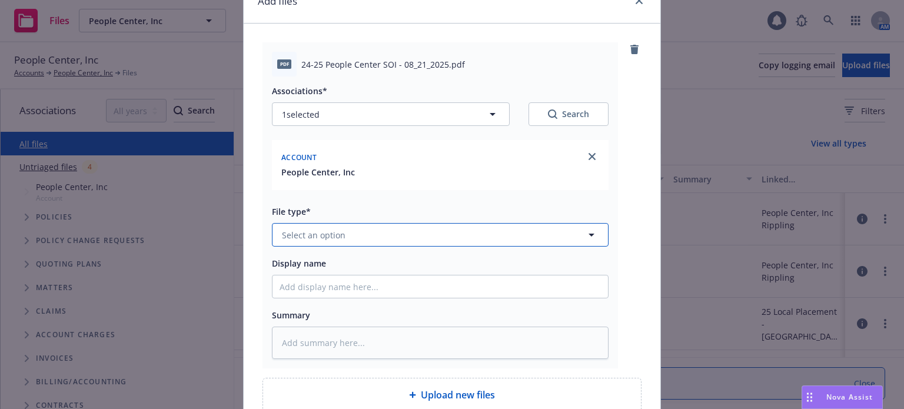
click at [339, 230] on span "Select an option" at bounding box center [314, 235] width 64 height 12
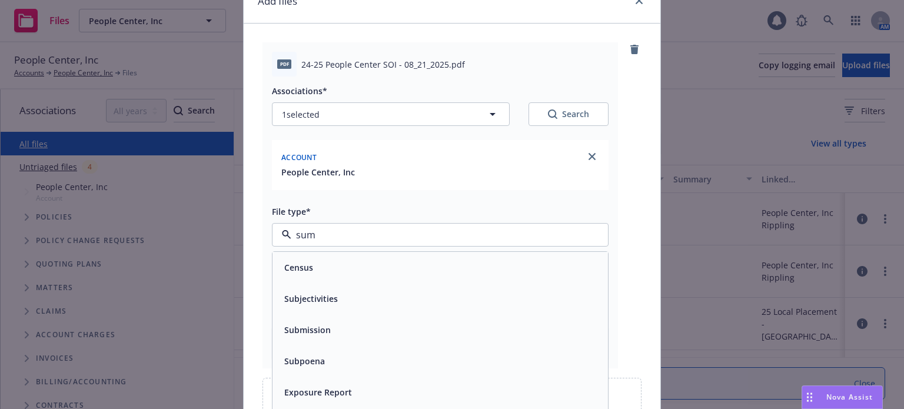
type input "summ"
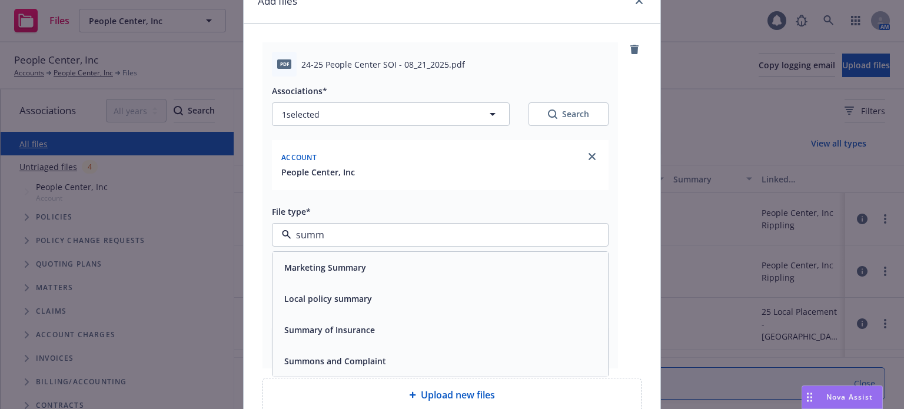
drag, startPoint x: 335, startPoint y: 334, endPoint x: 340, endPoint y: 317, distance: 17.9
click at [336, 334] on span "Summary of Insurance" at bounding box center [329, 330] width 91 height 12
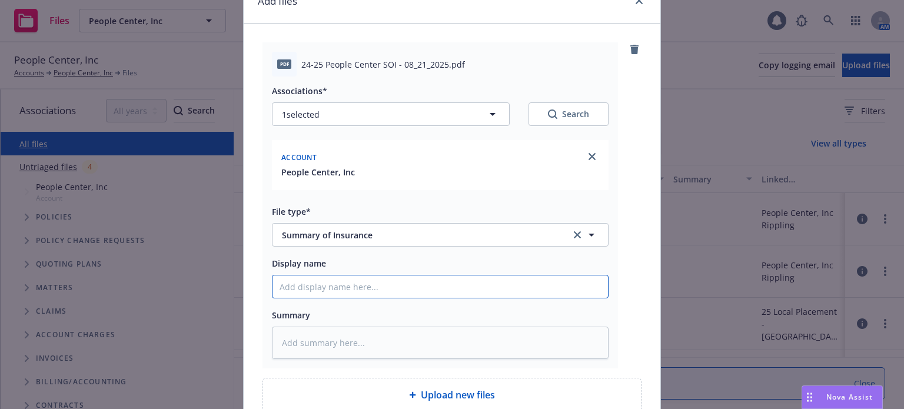
click at [324, 291] on input "Display name" at bounding box center [441, 287] width 336 height 22
type textarea "x"
type input "E"
type textarea "x"
type input "Ex"
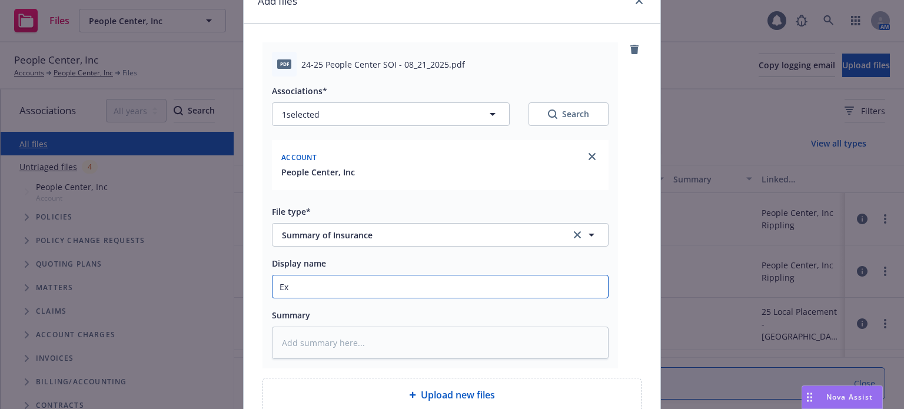
type textarea "x"
type input "Exe"
type textarea "x"
type input "Exec"
type textarea "x"
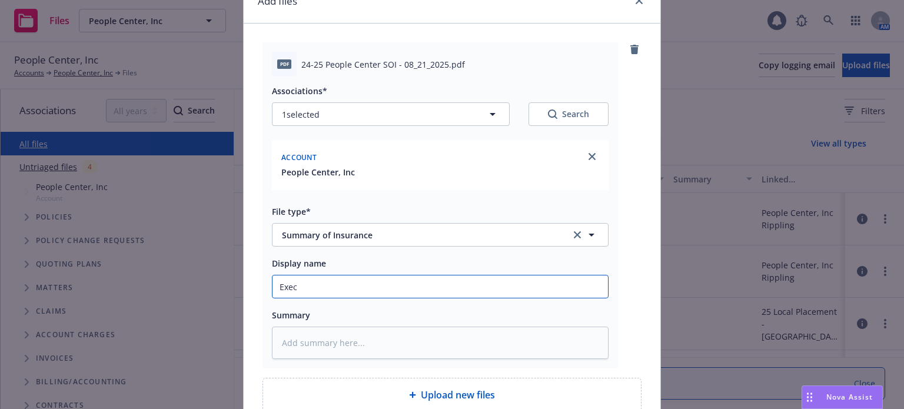
type input "Execu"
type textarea "x"
type input "Execut"
type textarea "x"
type input "Executi"
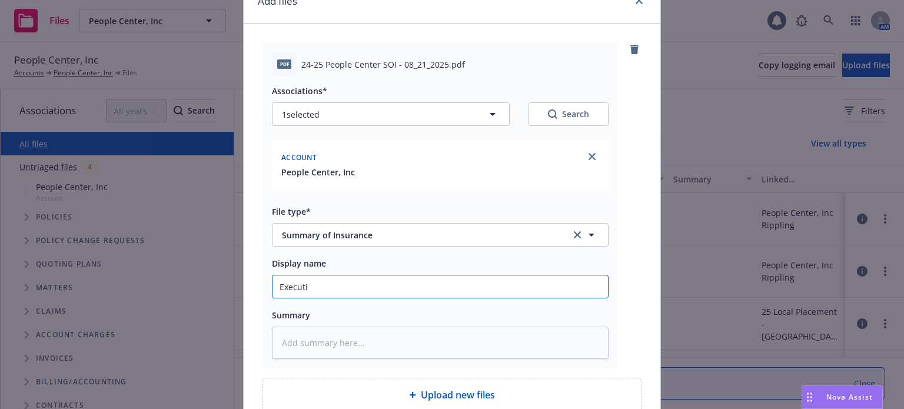
type textarea "x"
type input "Executiv"
type textarea "x"
type input "Executive"
type textarea "x"
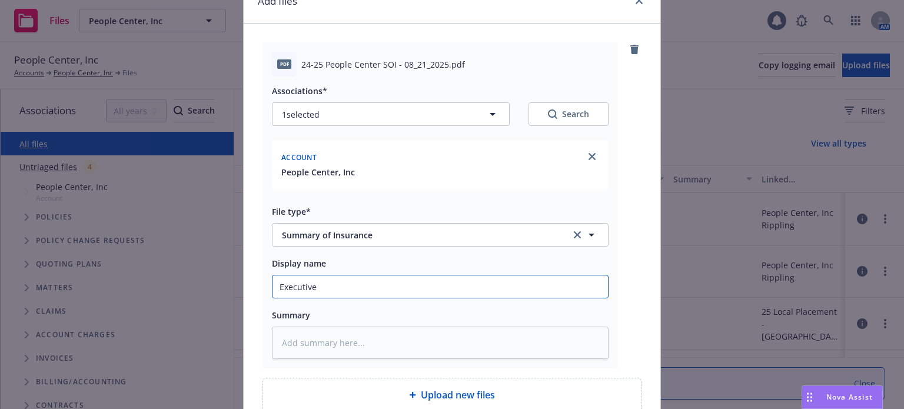
type input "Executive"
type textarea "x"
type input "Executive R"
type textarea "x"
type input "Executive Ri"
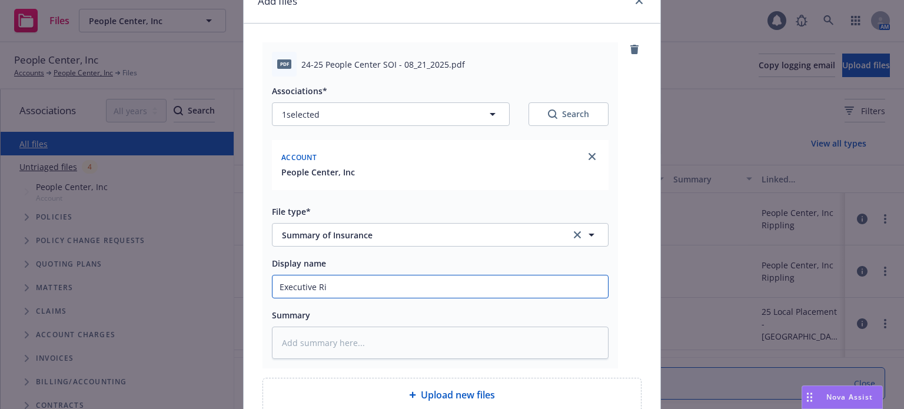
type textarea "x"
type input "Executive Ris"
type textarea "x"
type input "Executive Risk"
type textarea "x"
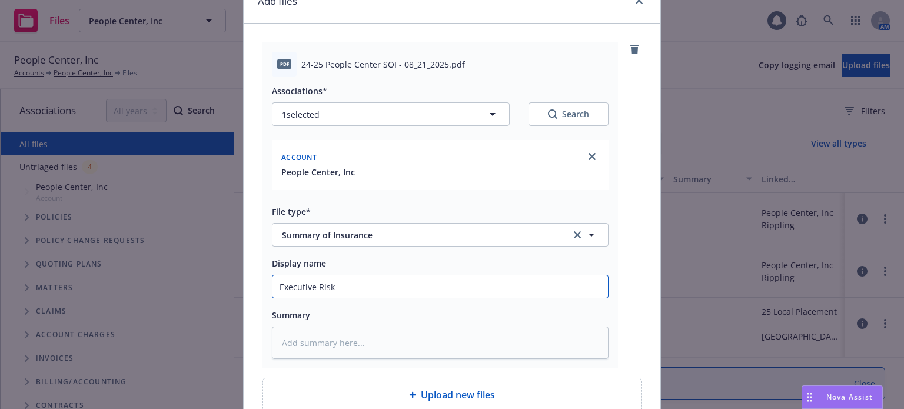
type input "Executive Risk"
type textarea "x"
type input "Executive Risk S"
type textarea "x"
type input "Executive Risk SO"
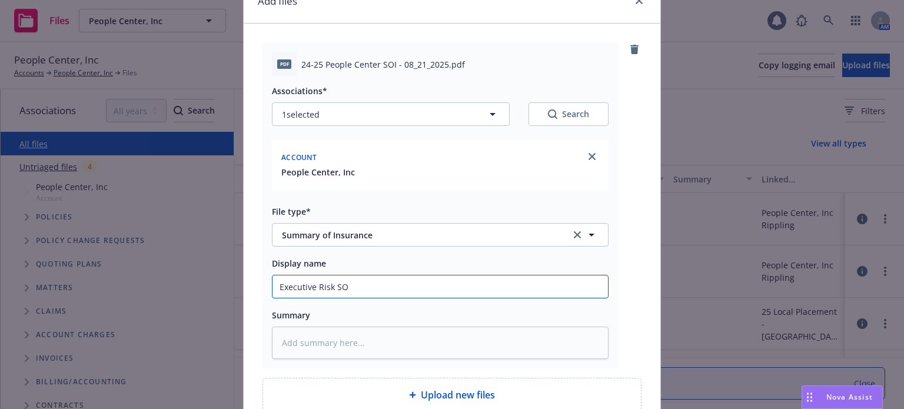
type textarea "x"
type input "Executive Risk SOI"
type textarea "x"
type input "Executive Risk SOI"
type textarea "x"
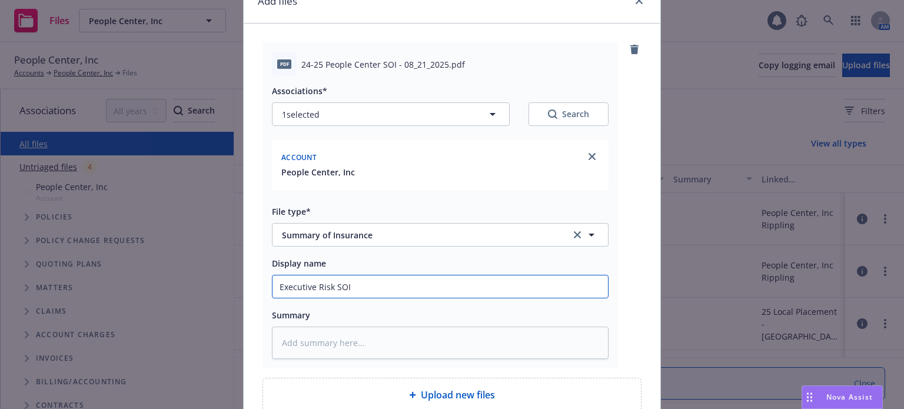
type input "Executive Risk SOI ("
type textarea "x"
type input "Executive Risk SOI (n"
type textarea "x"
type input "Executive Risk SOI (no"
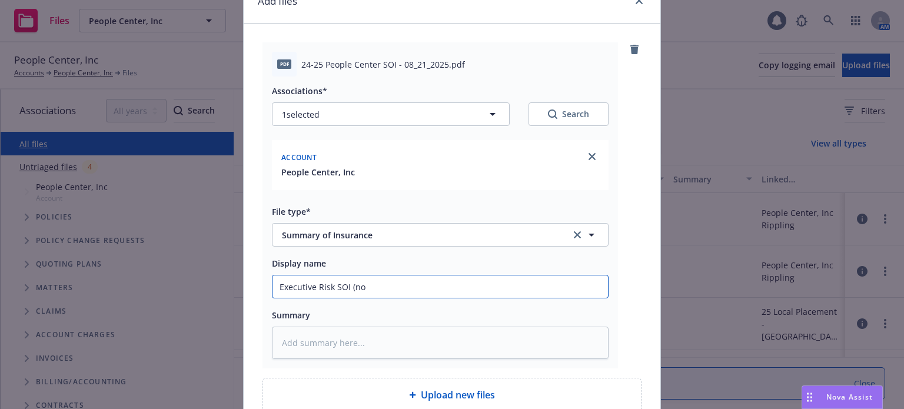
type textarea "x"
type input "Executive Risk SOI (not"
type textarea "x"
type input "Executive Risk SOI (not"
type textarea "x"
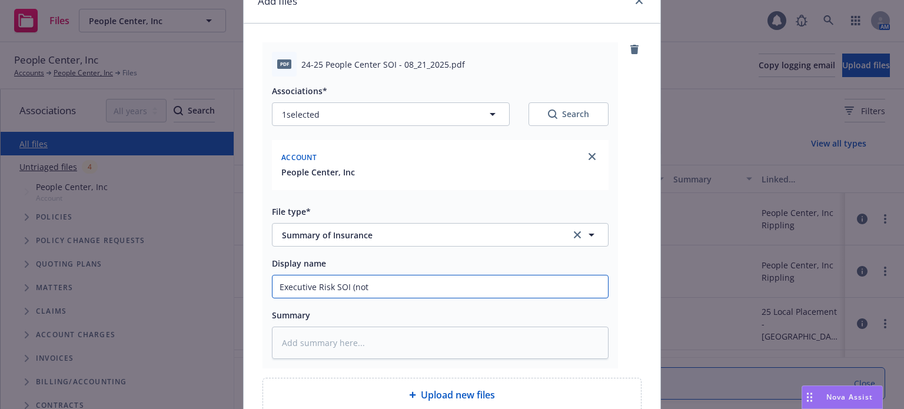
type input "Executive Risk SOI (not s"
type textarea "x"
type input "Executive Risk SOI (not se"
type textarea "x"
type input "Executive Risk SOI (not sen"
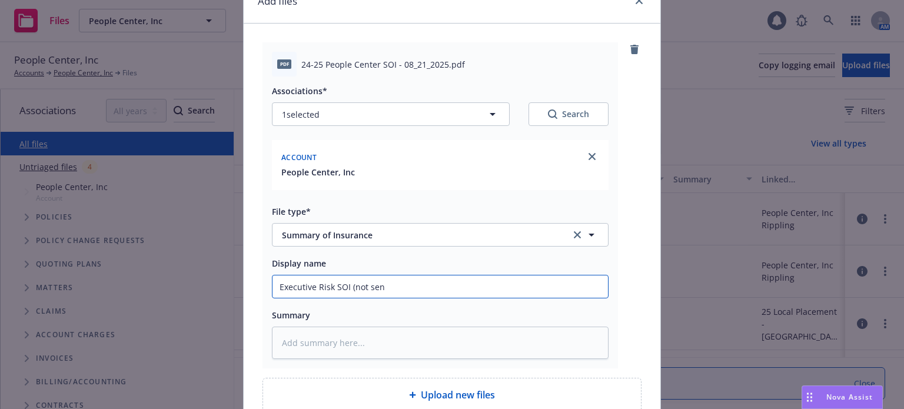
type textarea "x"
type input "Executive Risk SOI (not sent"
type textarea "x"
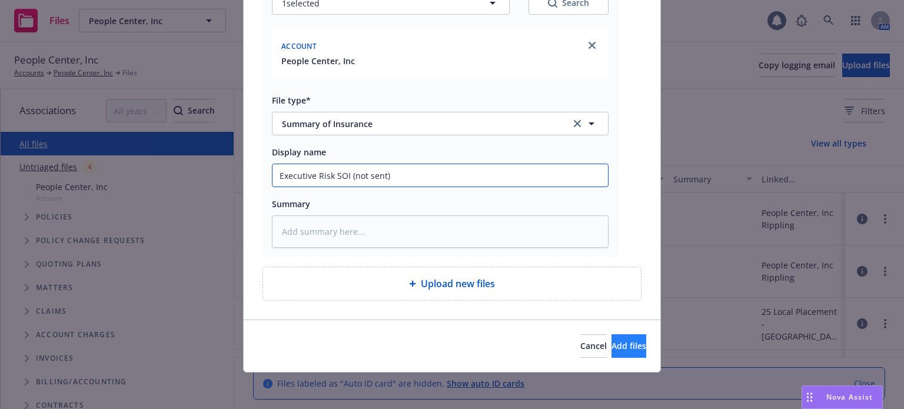
type input "Executive Risk SOI (not sent)"
click at [612, 343] on span "Add files" at bounding box center [629, 345] width 35 height 11
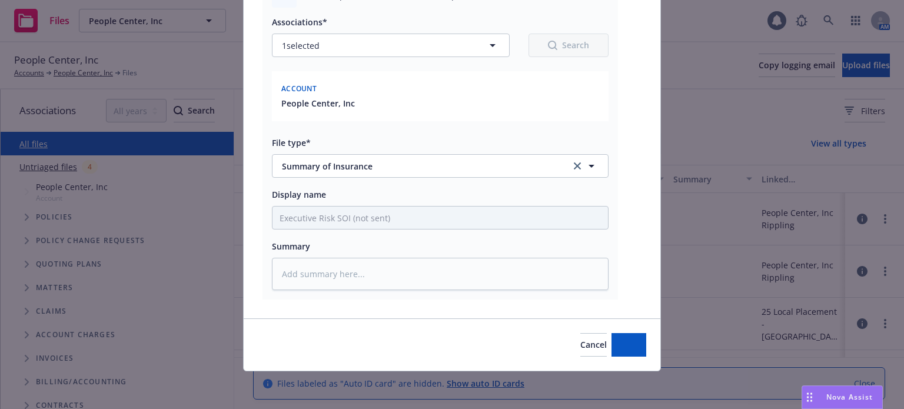
scroll to position [127, 0]
type textarea "x"
